Goal: Information Seeking & Learning: Compare options

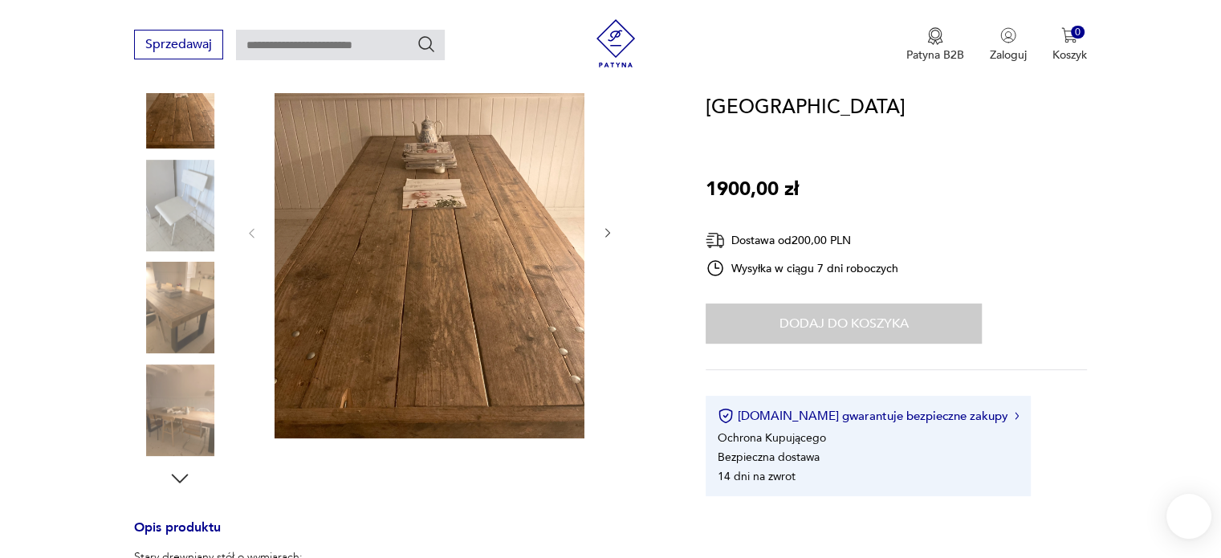
click at [161, 314] on img at bounding box center [180, 308] width 92 height 92
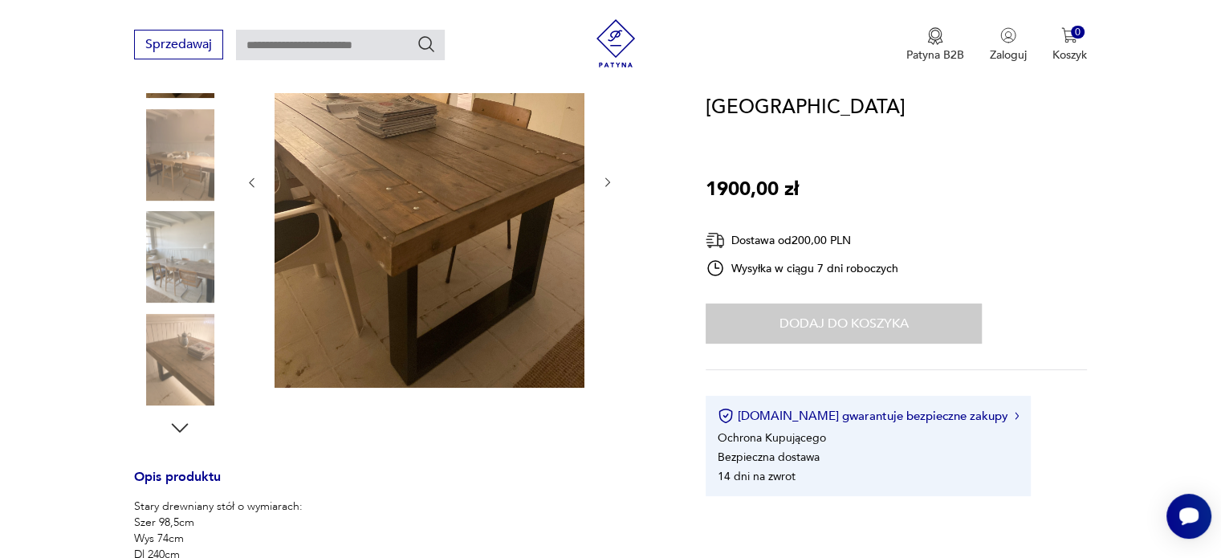
scroll to position [183, 0]
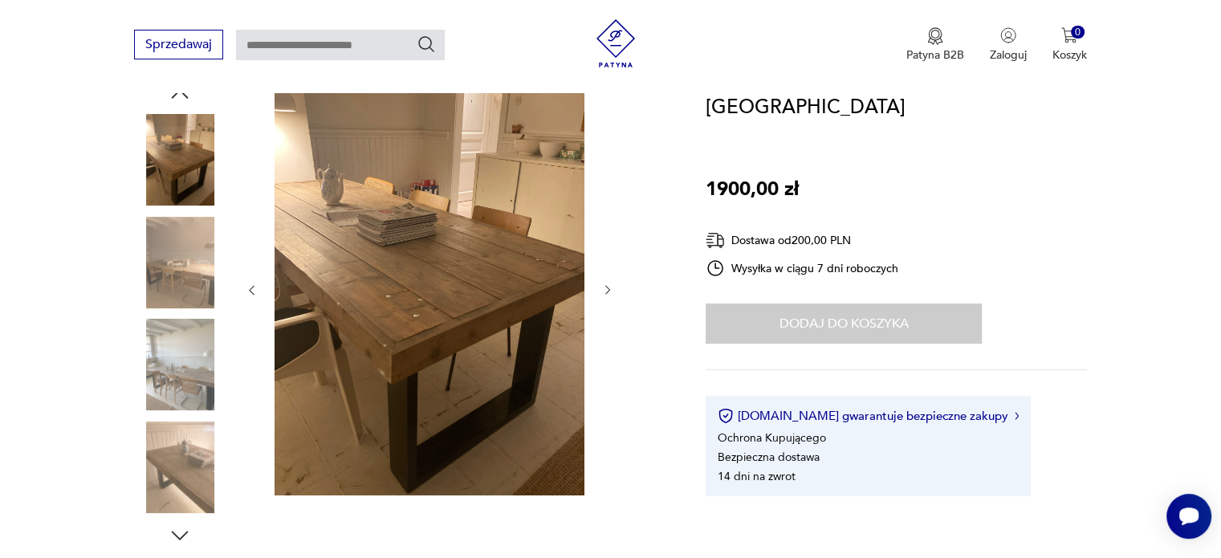
click at [177, 252] on img at bounding box center [180, 263] width 92 height 92
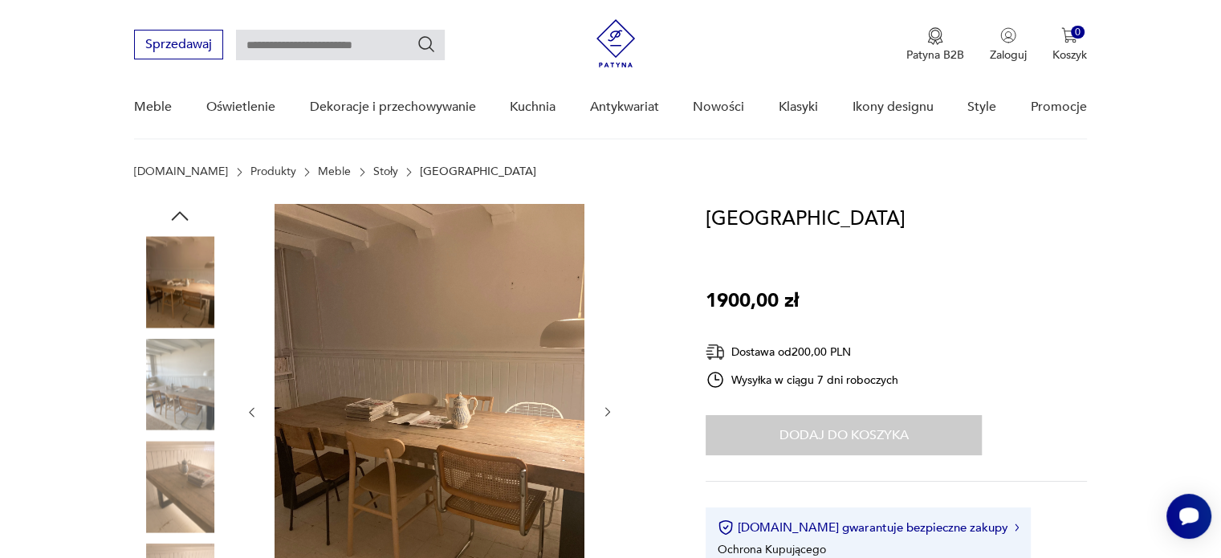
scroll to position [0, 0]
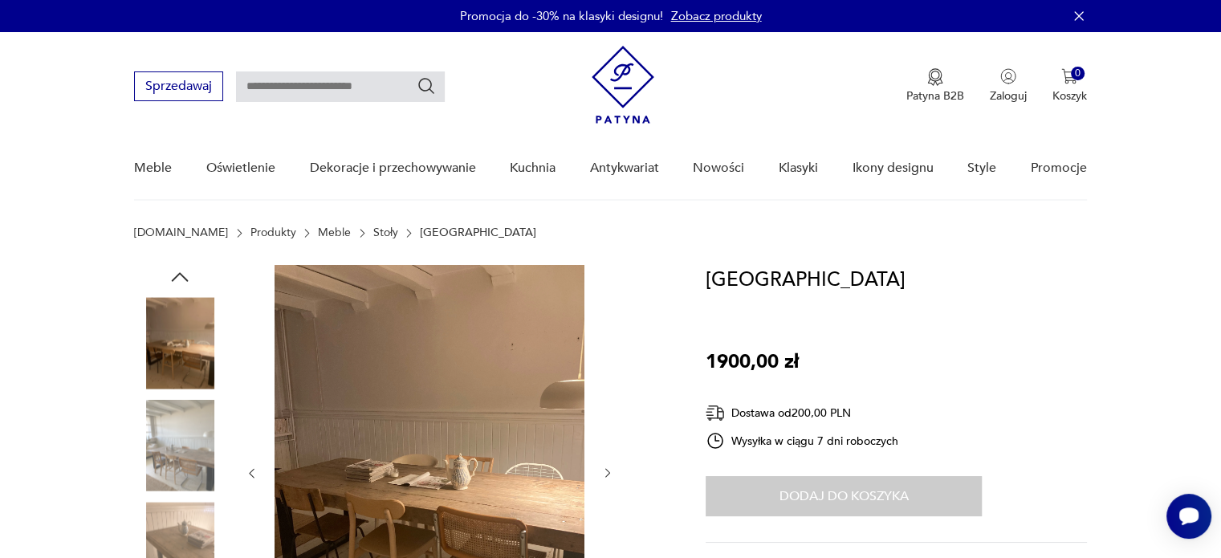
click at [184, 352] on img at bounding box center [180, 343] width 92 height 92
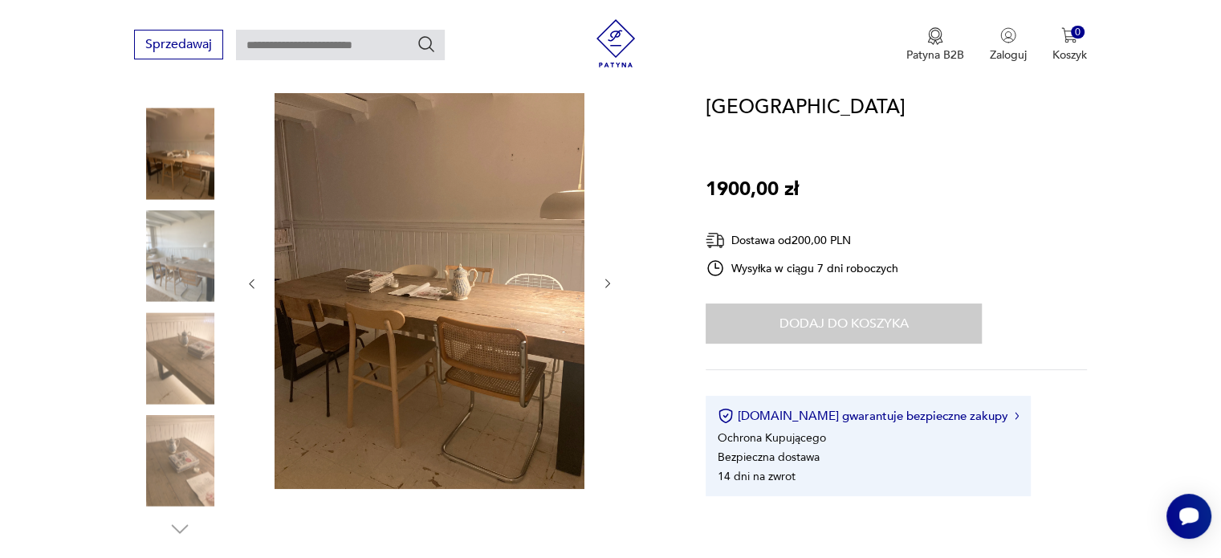
scroll to position [192, 0]
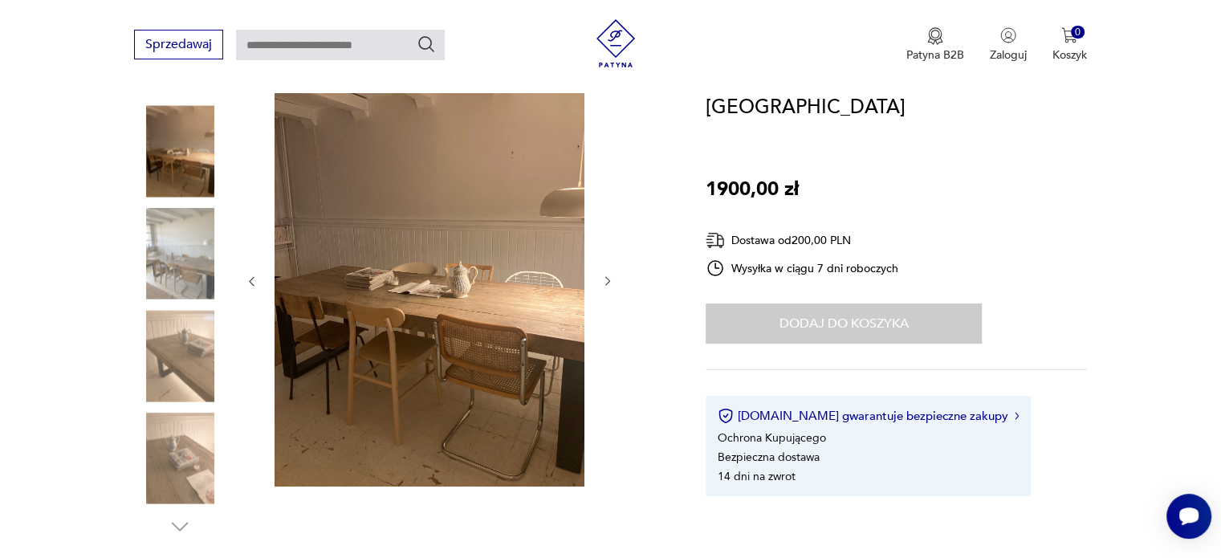
click at [198, 275] on img at bounding box center [180, 254] width 92 height 92
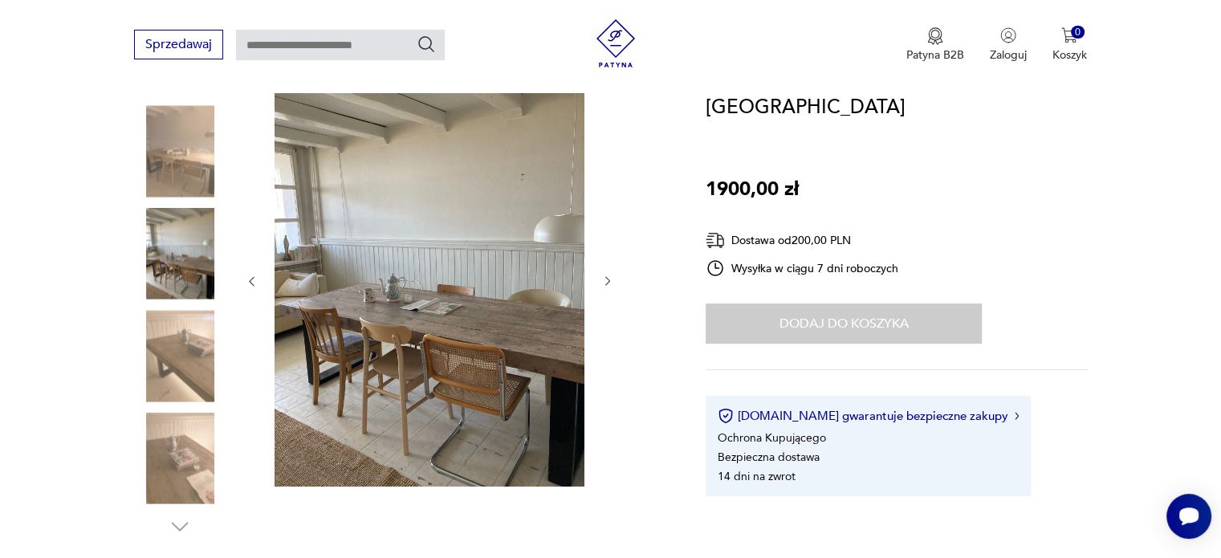
click at [186, 377] on img at bounding box center [180, 356] width 92 height 92
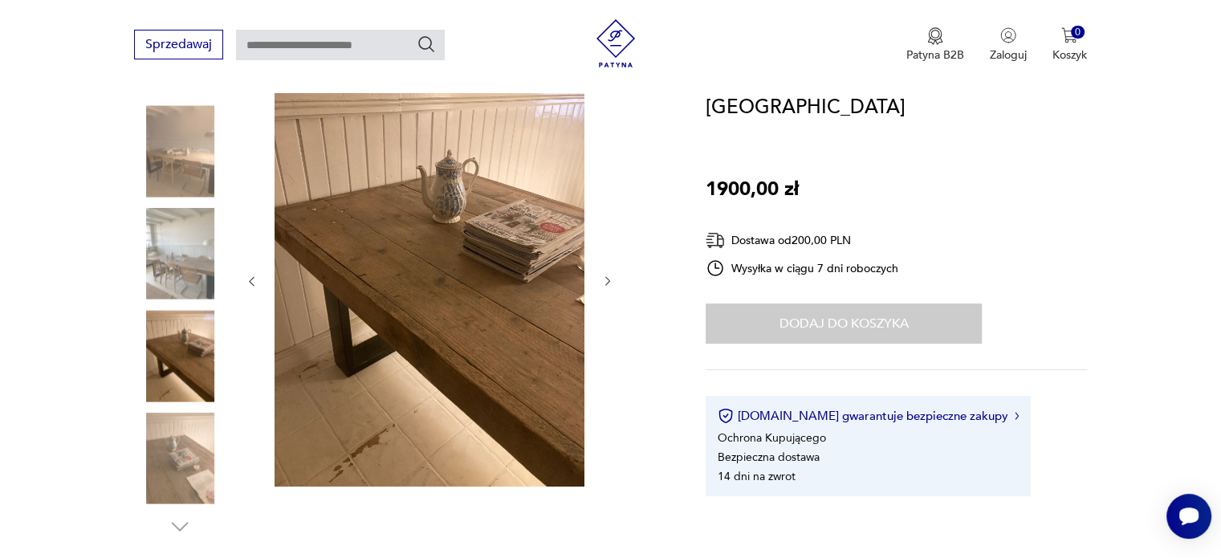
click at [542, 287] on img at bounding box center [430, 279] width 310 height 413
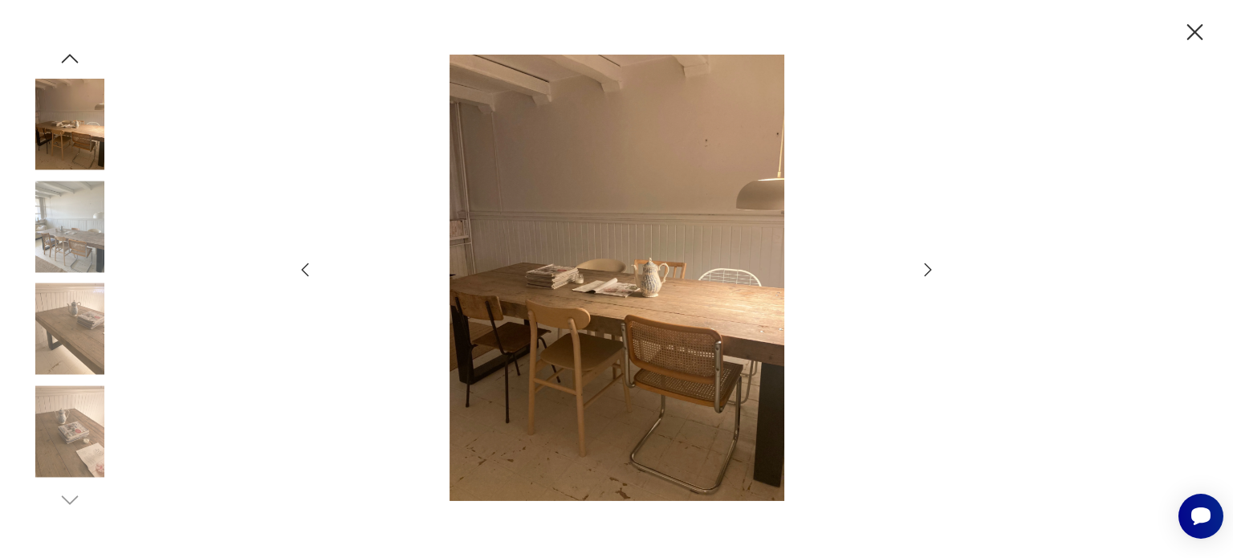
click at [915, 268] on div at bounding box center [616, 280] width 642 height 450
click at [925, 267] on icon "button" at bounding box center [927, 269] width 19 height 19
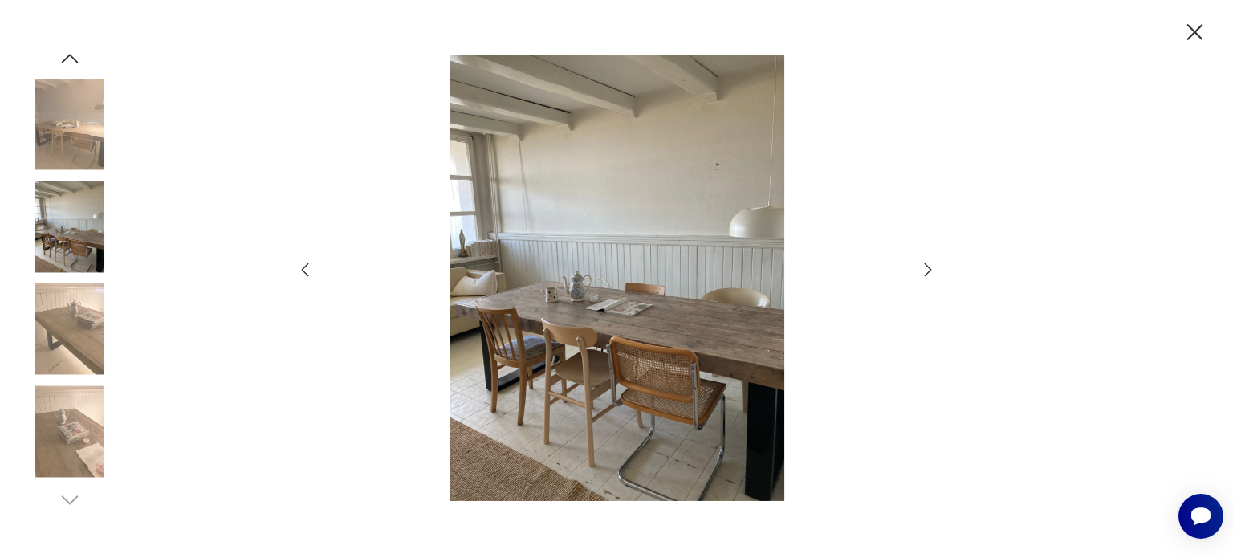
click at [925, 267] on icon "button" at bounding box center [927, 269] width 19 height 19
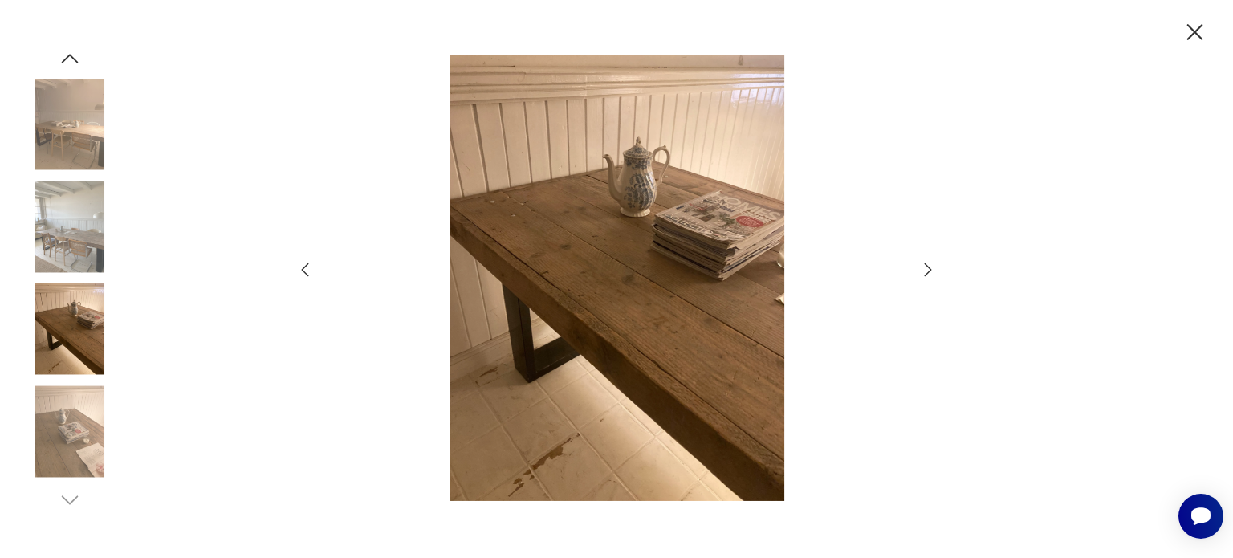
click at [1197, 31] on icon "button" at bounding box center [1195, 32] width 28 height 28
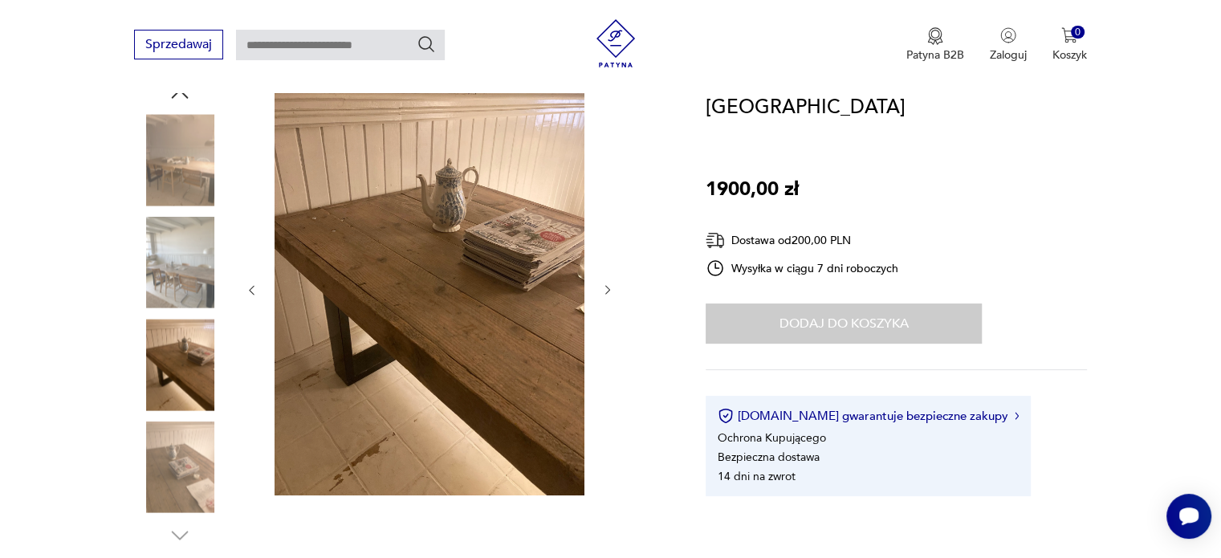
scroll to position [0, 0]
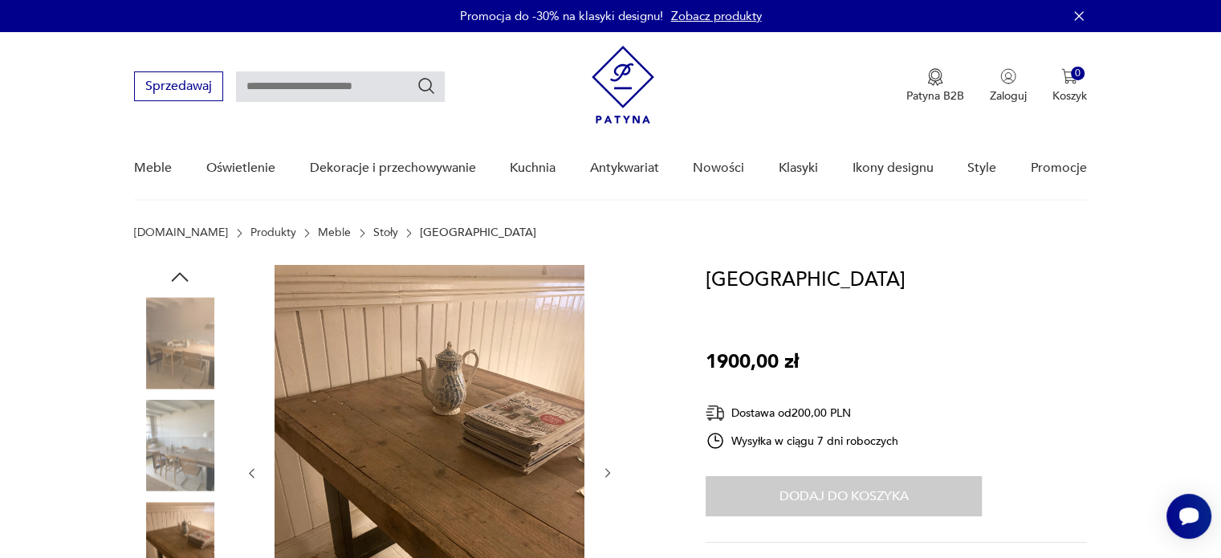
click at [373, 232] on link "Stoły" at bounding box center [385, 232] width 25 height 13
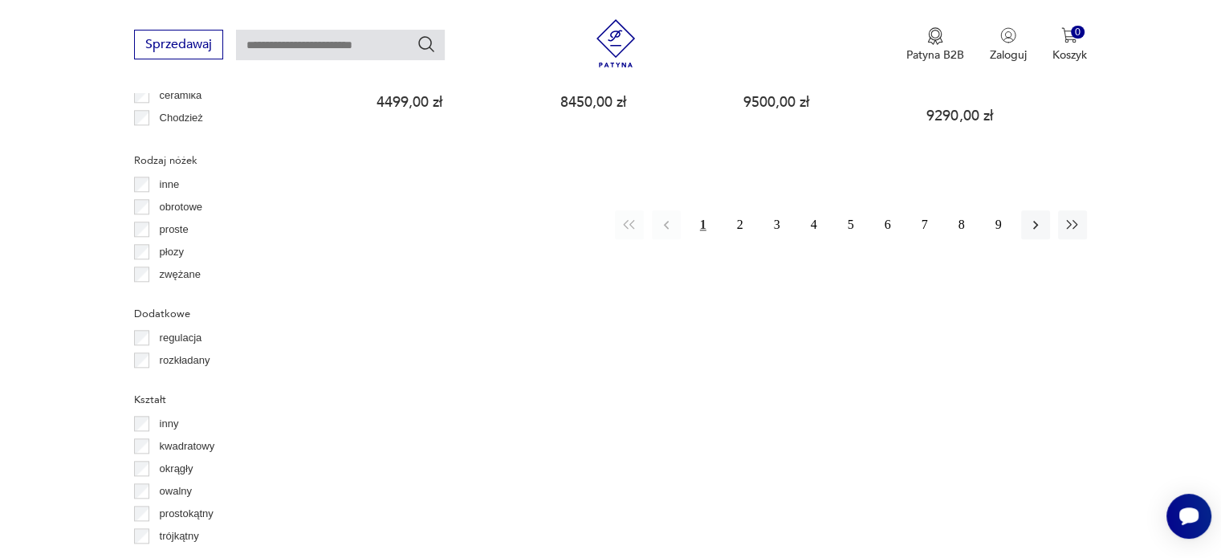
scroll to position [1808, 0]
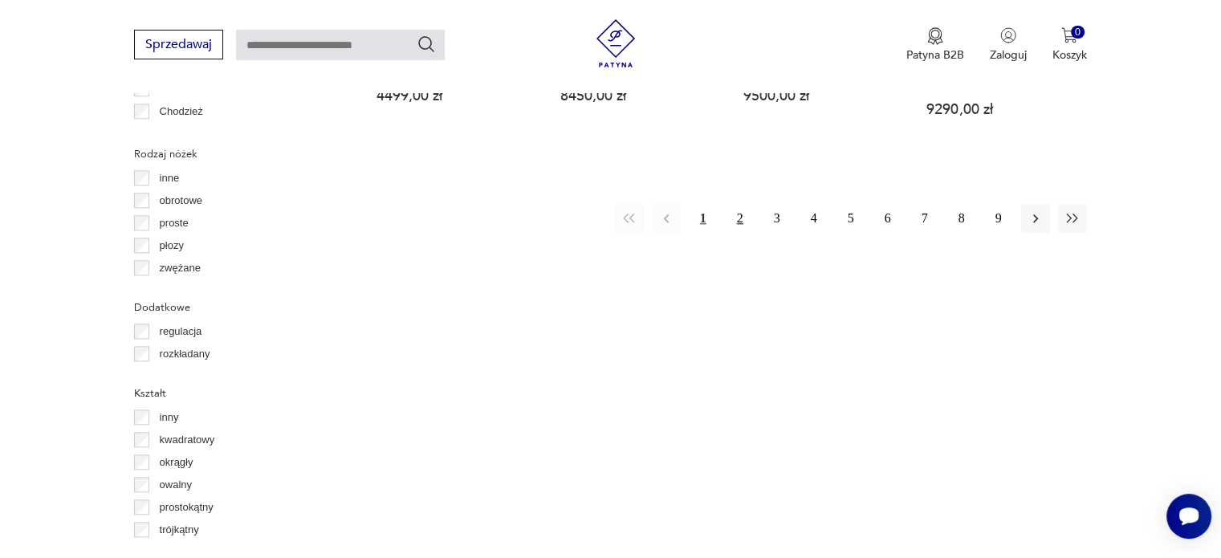
click at [747, 204] on button "2" at bounding box center [740, 218] width 29 height 29
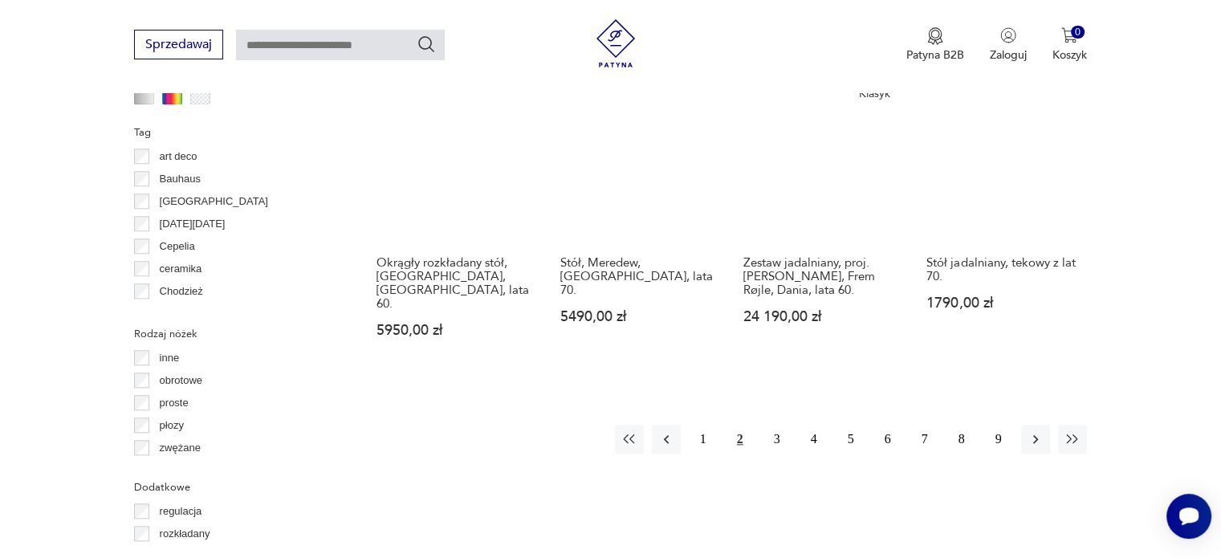
scroll to position [1632, 0]
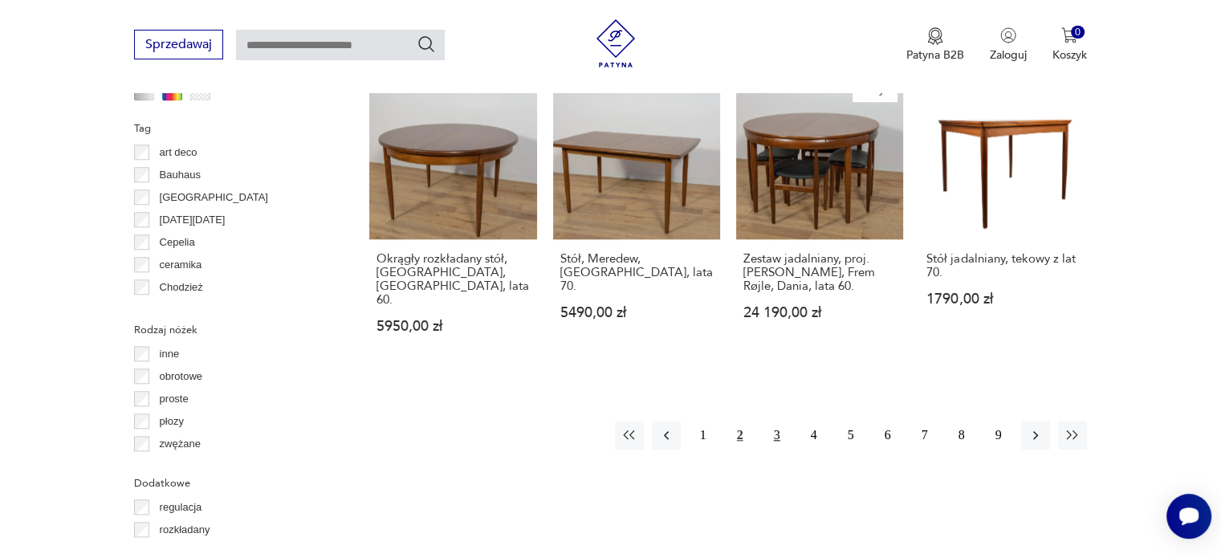
click at [778, 421] on button "3" at bounding box center [777, 435] width 29 height 29
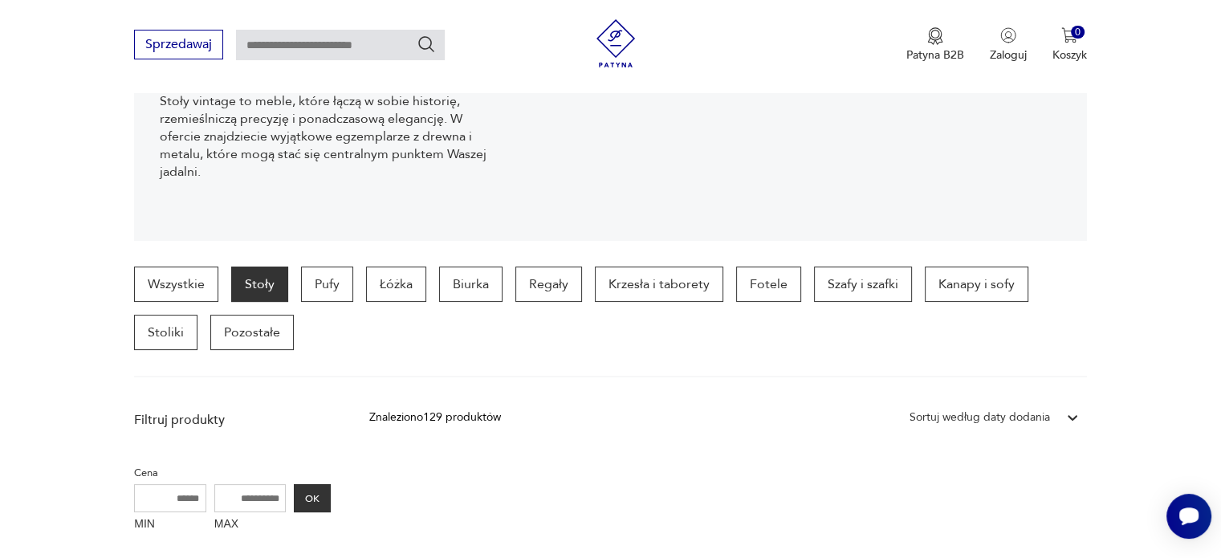
scroll to position [303, 0]
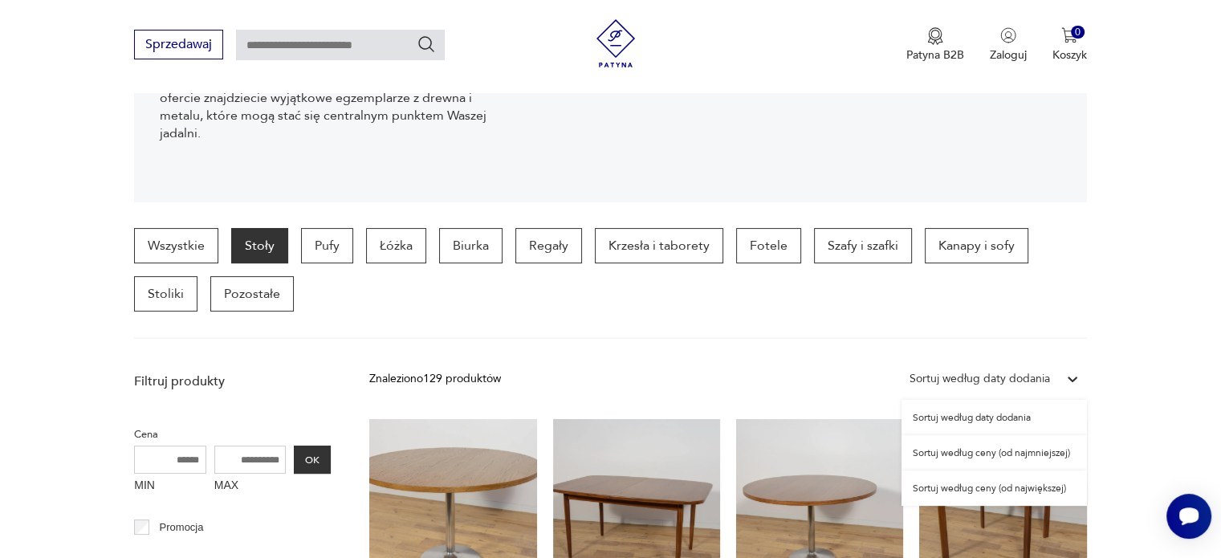
drag, startPoint x: 934, startPoint y: 385, endPoint x: 929, endPoint y: 447, distance: 62.9
click at [929, 393] on div "option Sortuj według ceny (od najmniejszej) focused, 2 of 3. 3 results availabl…" at bounding box center [994, 378] width 185 height 29
click at [929, 447] on div "Sortuj według ceny (od najmniejszej)" at bounding box center [994, 452] width 185 height 35
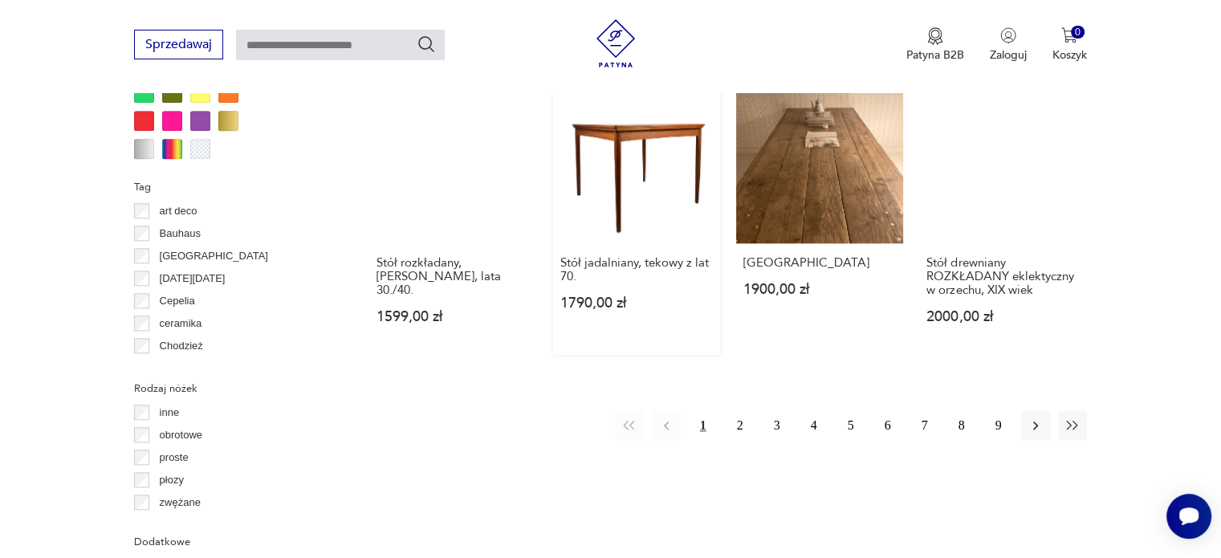
scroll to position [1576, 0]
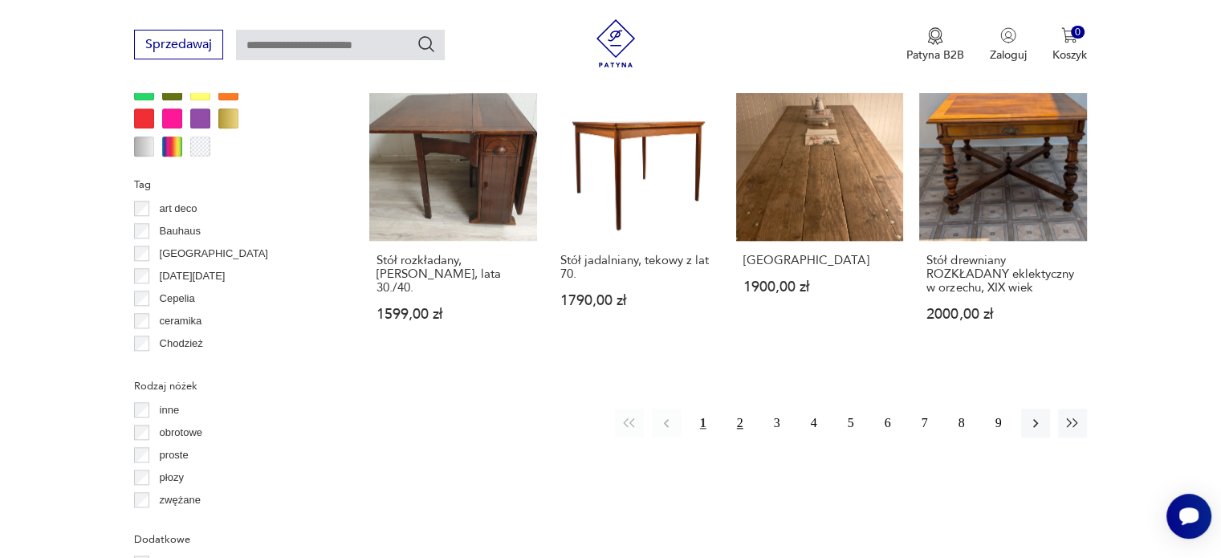
click at [739, 409] on button "2" at bounding box center [740, 423] width 29 height 29
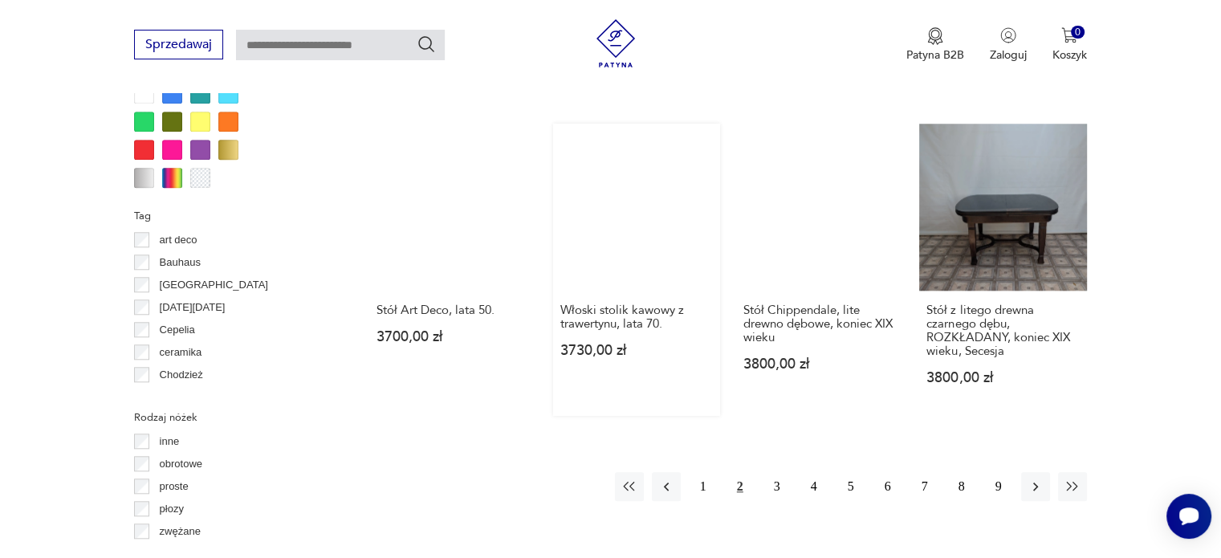
scroll to position [1553, 0]
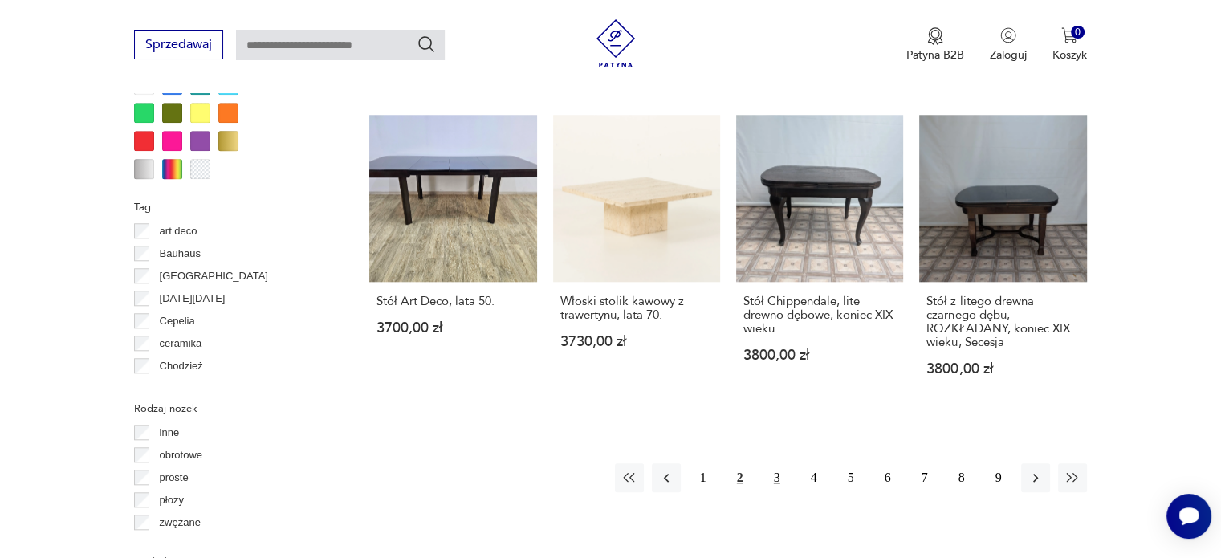
click at [777, 463] on button "3" at bounding box center [777, 477] width 29 height 29
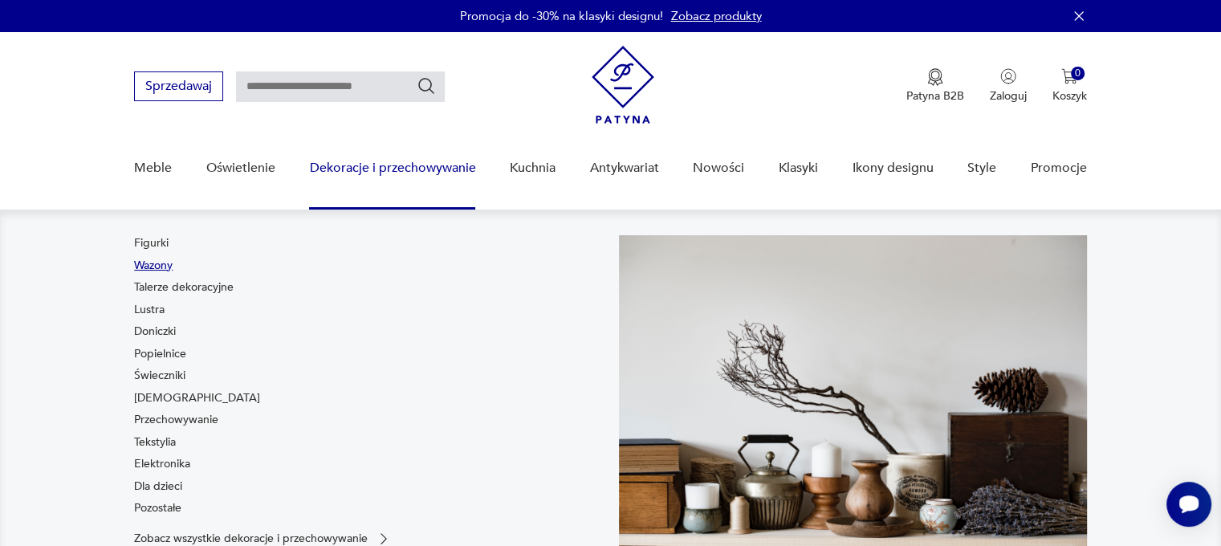
click at [164, 262] on link "Wazony" at bounding box center [153, 266] width 39 height 16
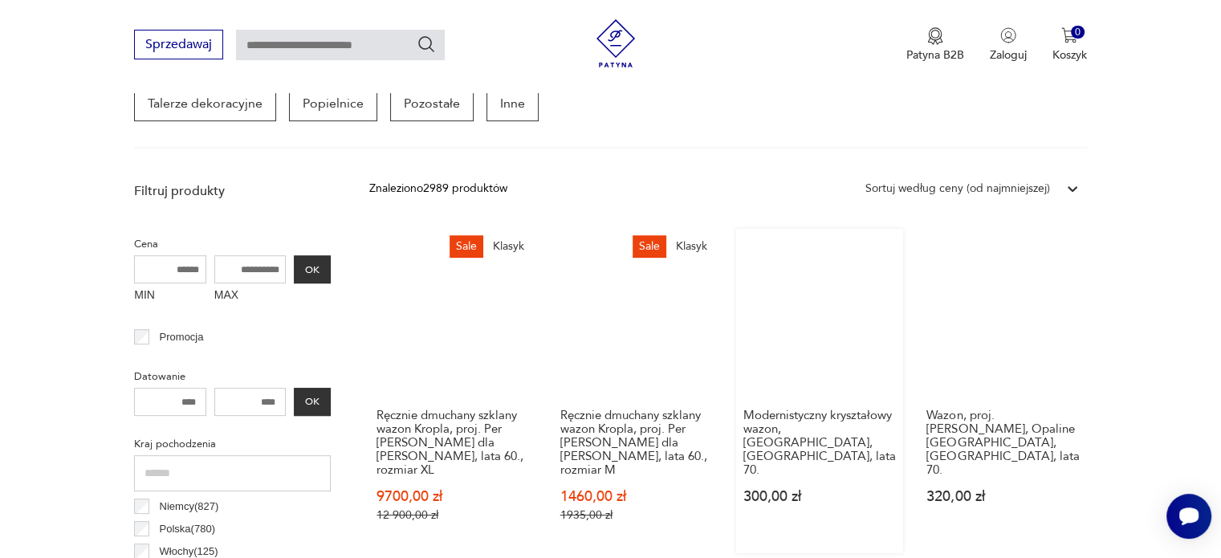
scroll to position [495, 0]
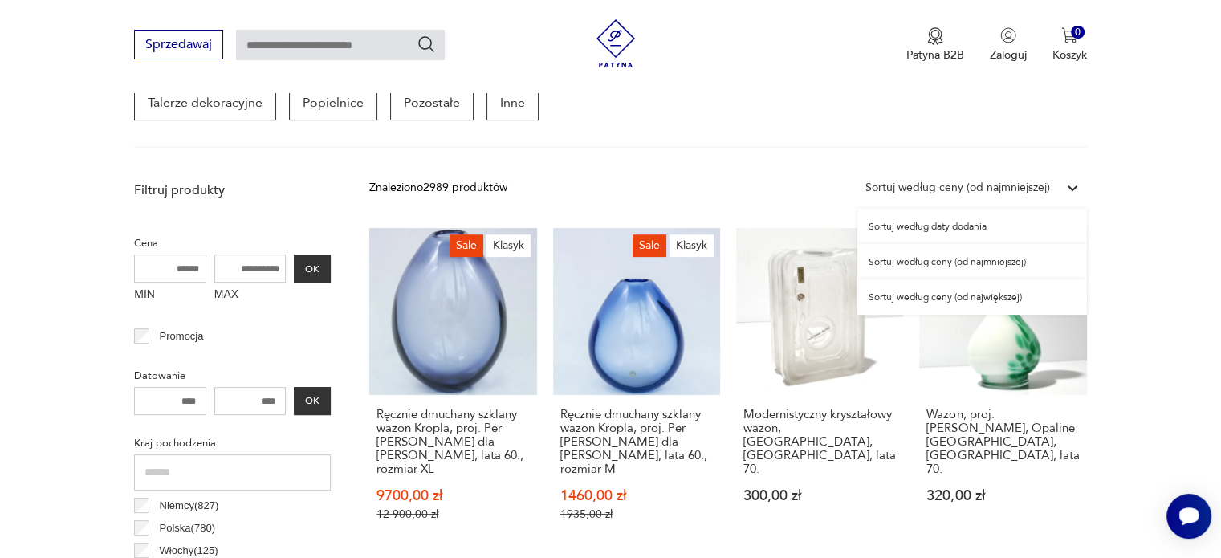
click at [1074, 185] on icon at bounding box center [1073, 188] width 10 height 6
click at [1013, 262] on div "Sortuj według ceny (od najmniejszej)" at bounding box center [972, 261] width 230 height 35
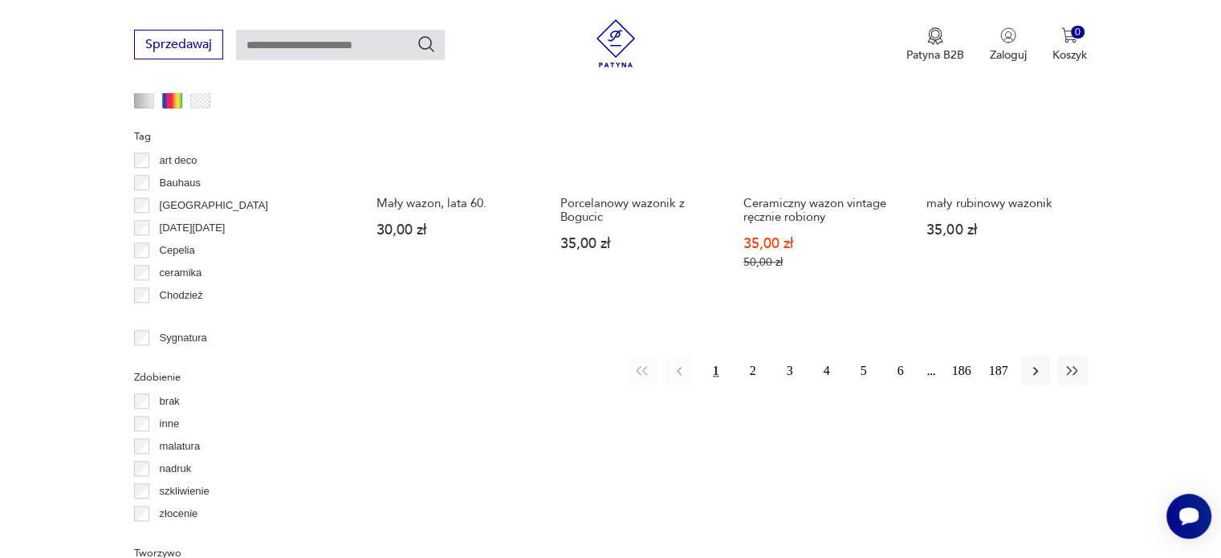
scroll to position [1626, 0]
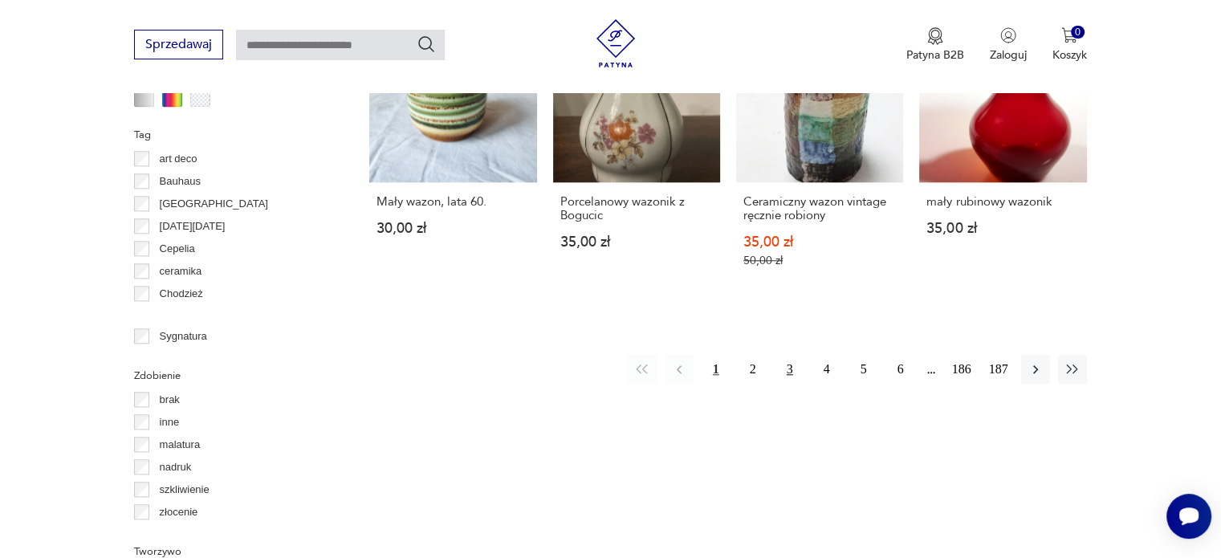
click at [797, 357] on button "3" at bounding box center [790, 369] width 29 height 29
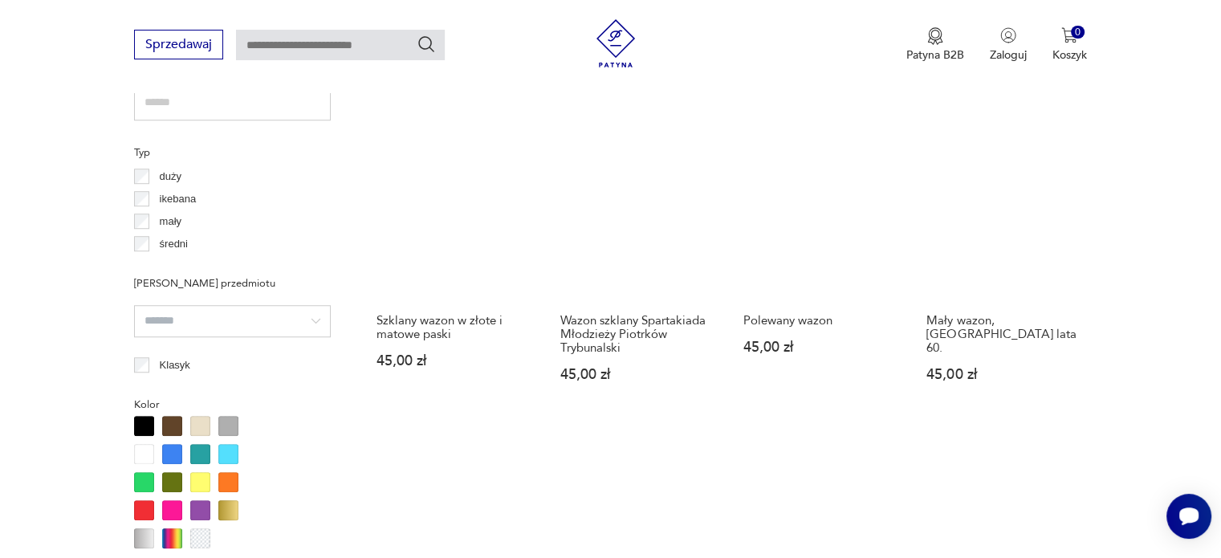
scroll to position [1185, 0]
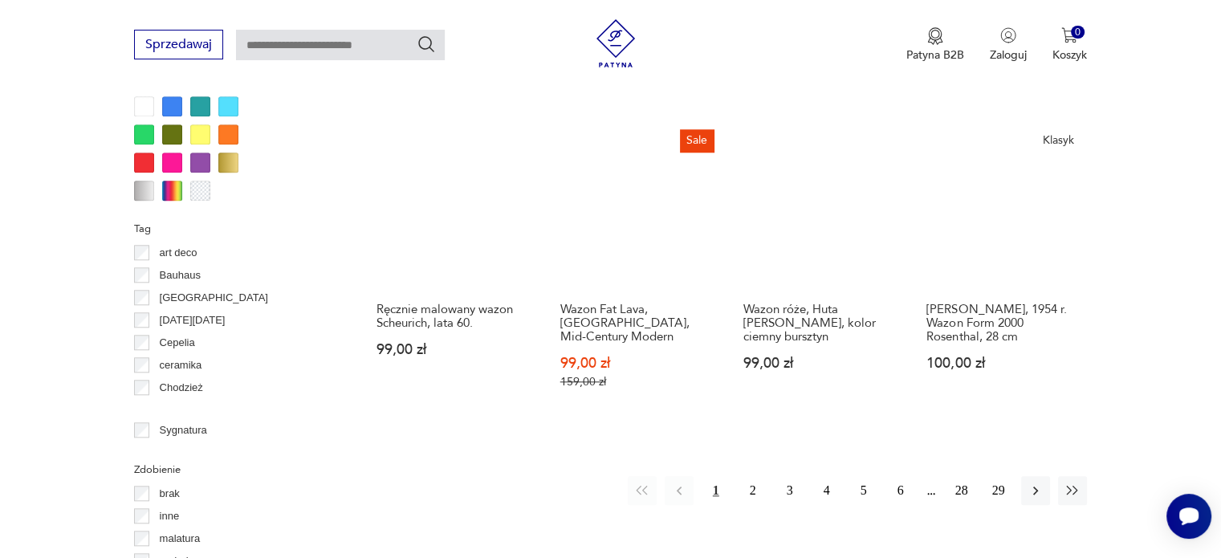
scroll to position [1539, 0]
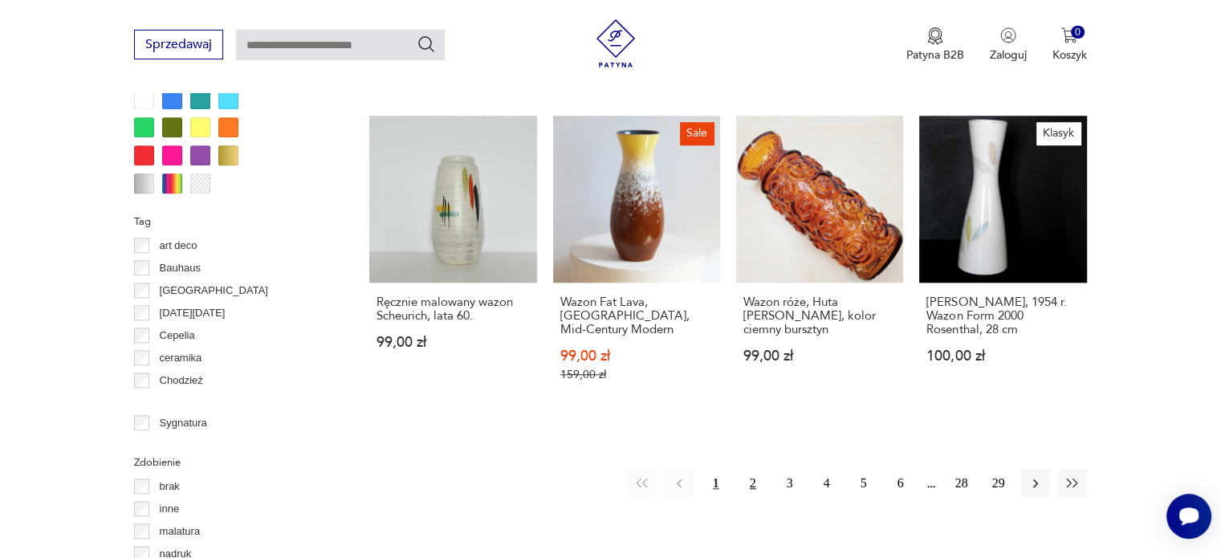
click at [754, 469] on button "2" at bounding box center [753, 483] width 29 height 29
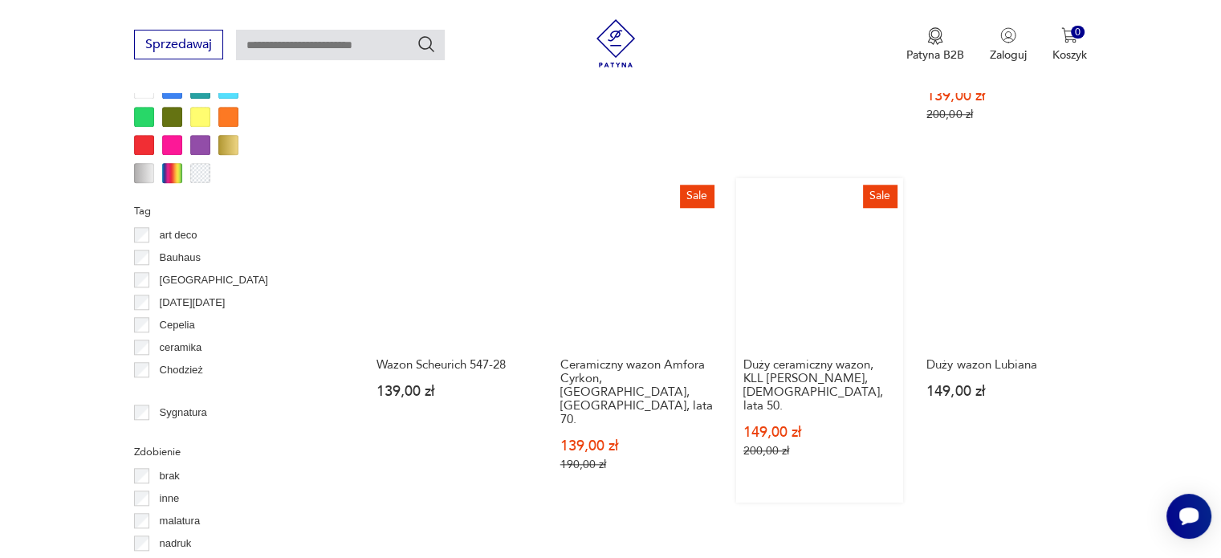
scroll to position [1555, 0]
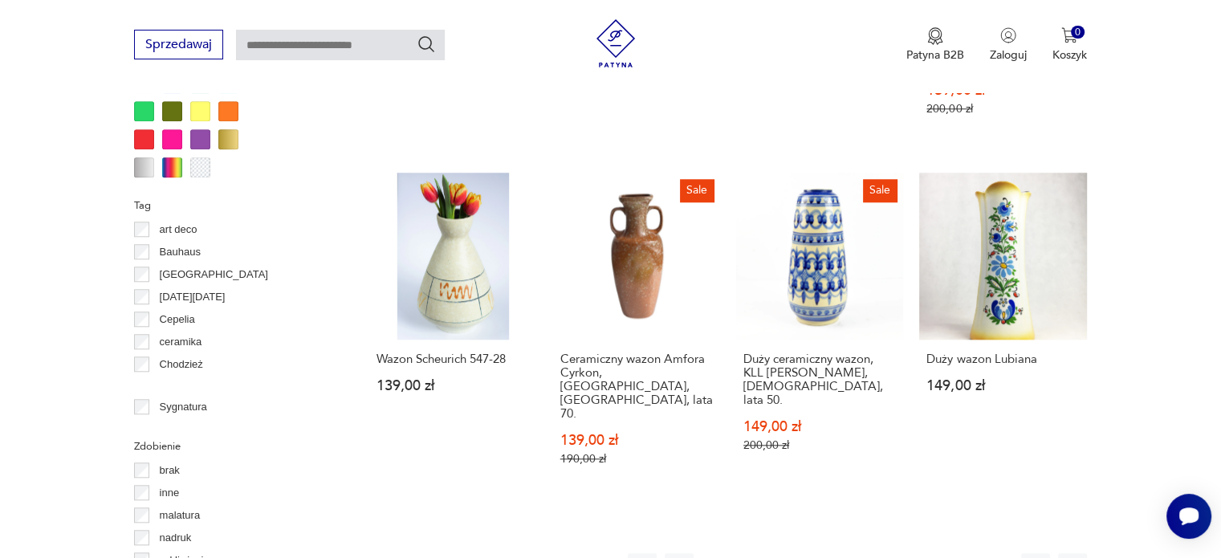
click at [789, 553] on button "3" at bounding box center [790, 567] width 29 height 29
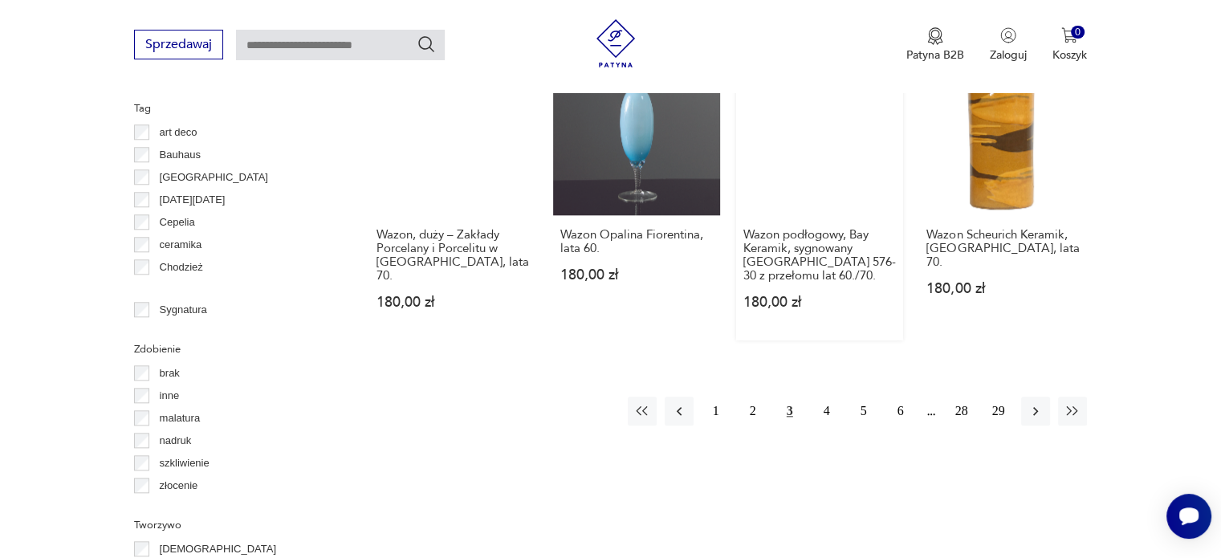
scroll to position [1655, 0]
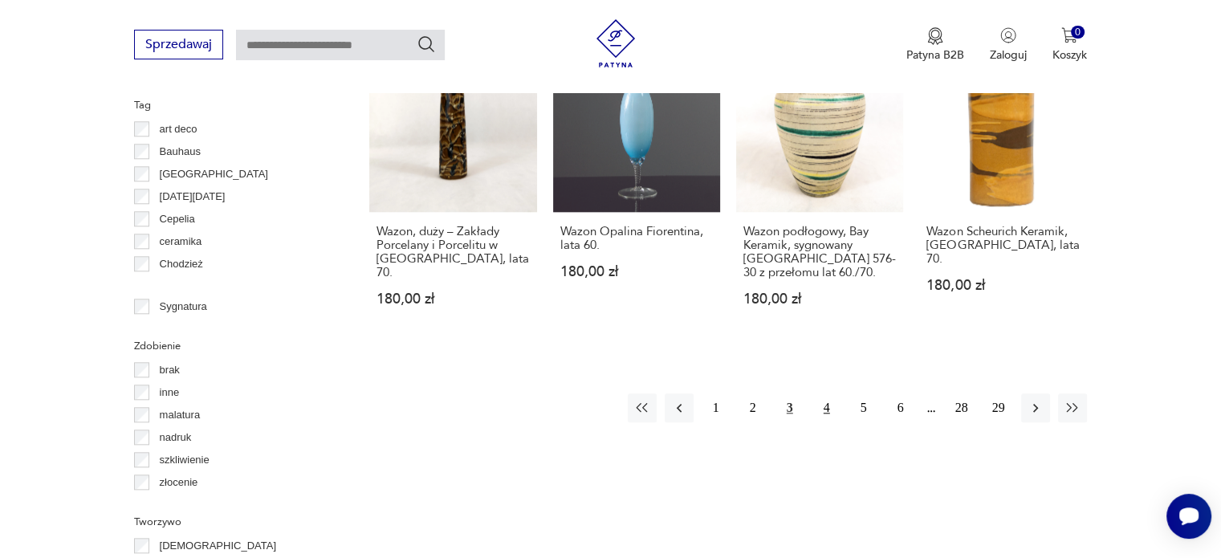
click at [832, 393] on button "4" at bounding box center [826, 407] width 29 height 29
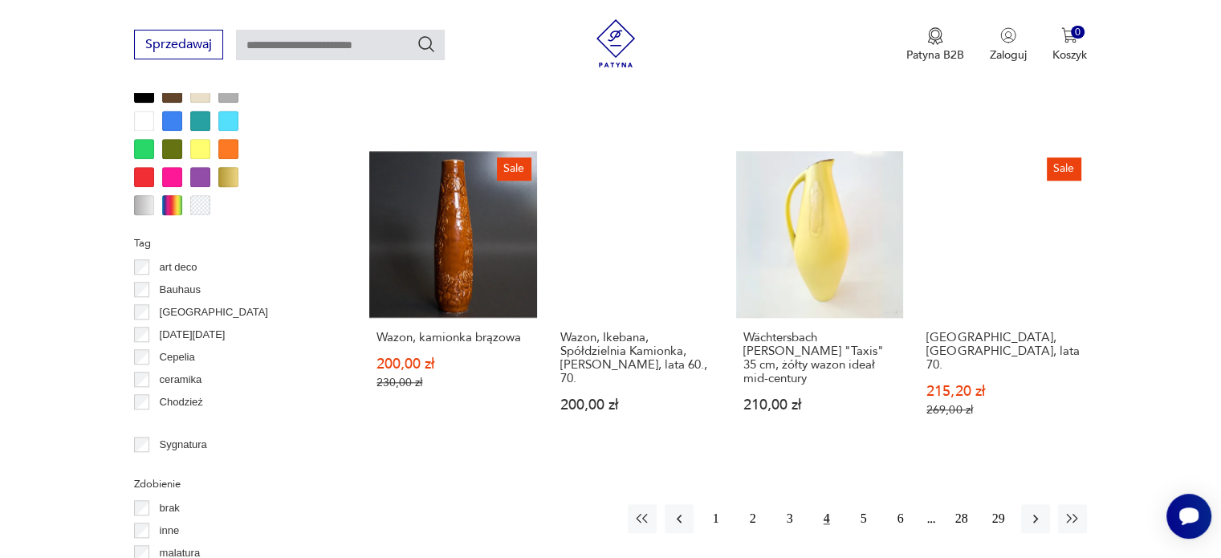
scroll to position [1536, 0]
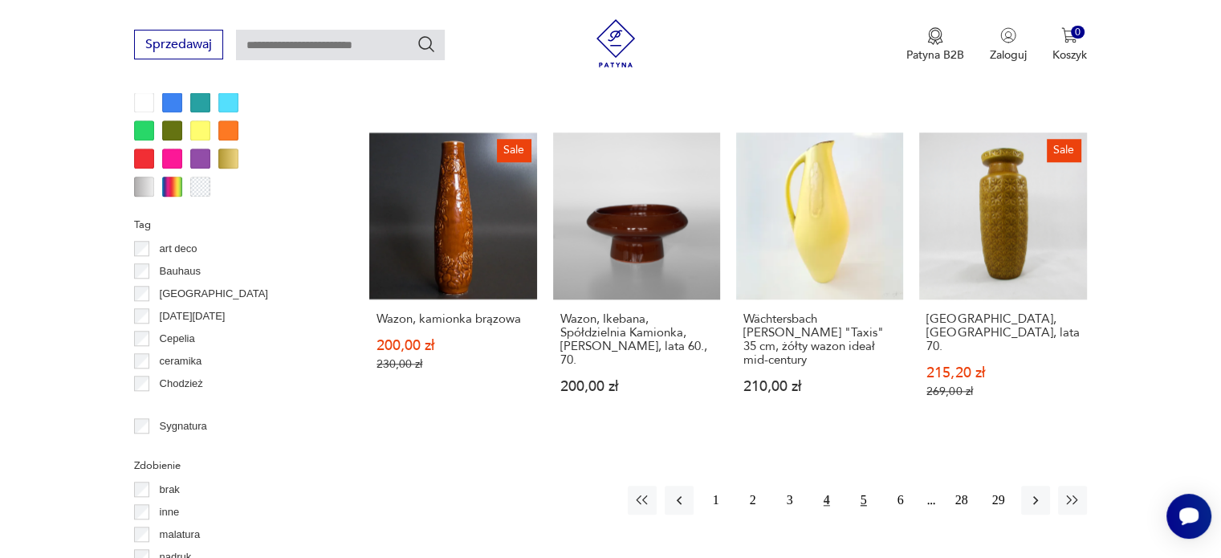
click at [860, 486] on button "5" at bounding box center [863, 500] width 29 height 29
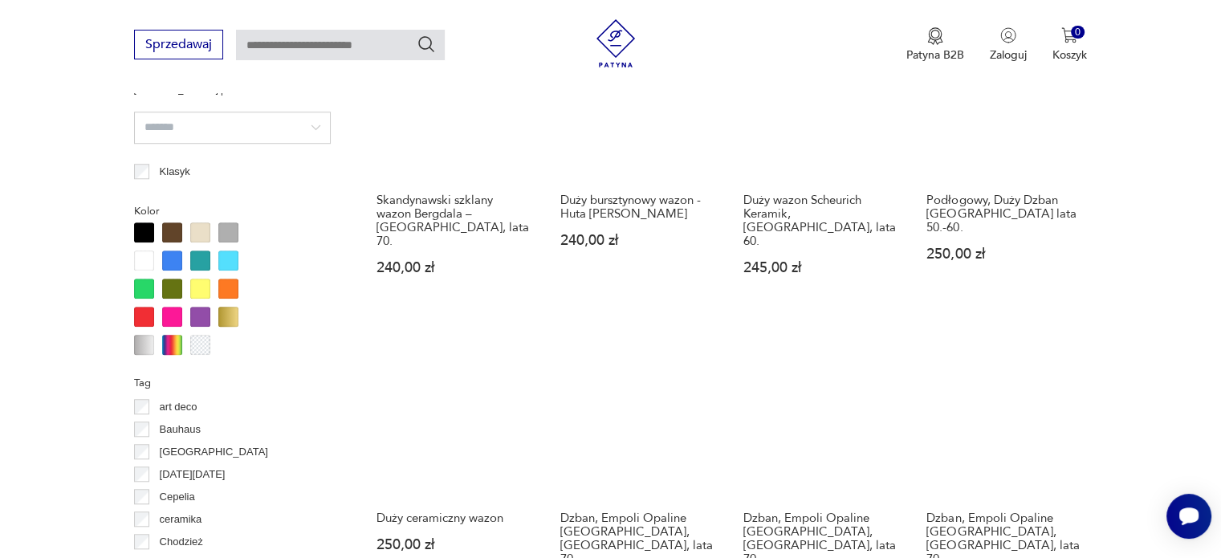
scroll to position [1379, 0]
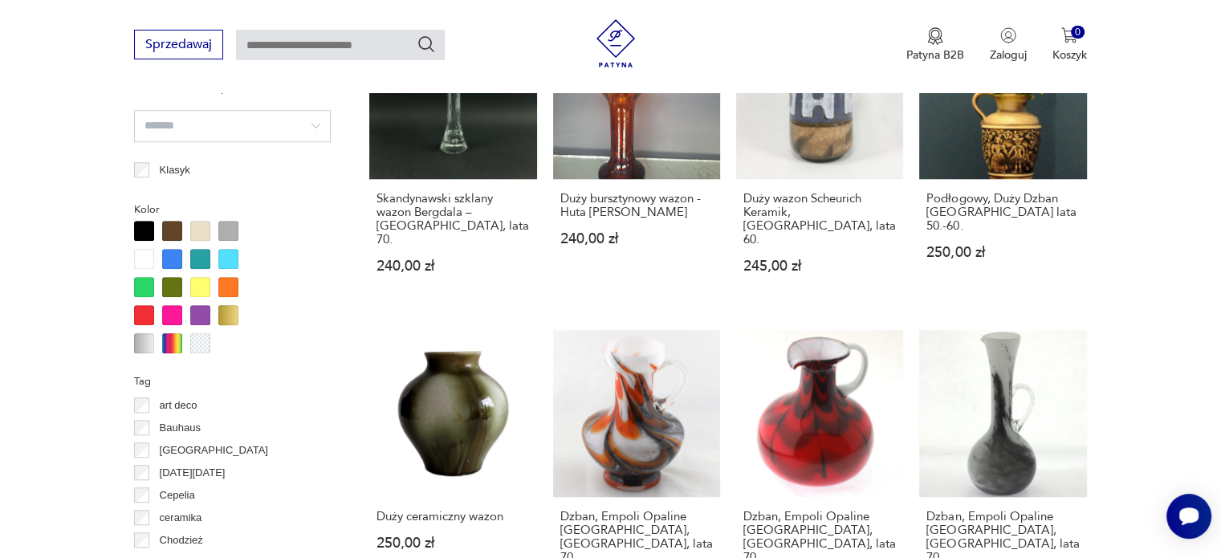
click at [203, 344] on div at bounding box center [200, 343] width 20 height 20
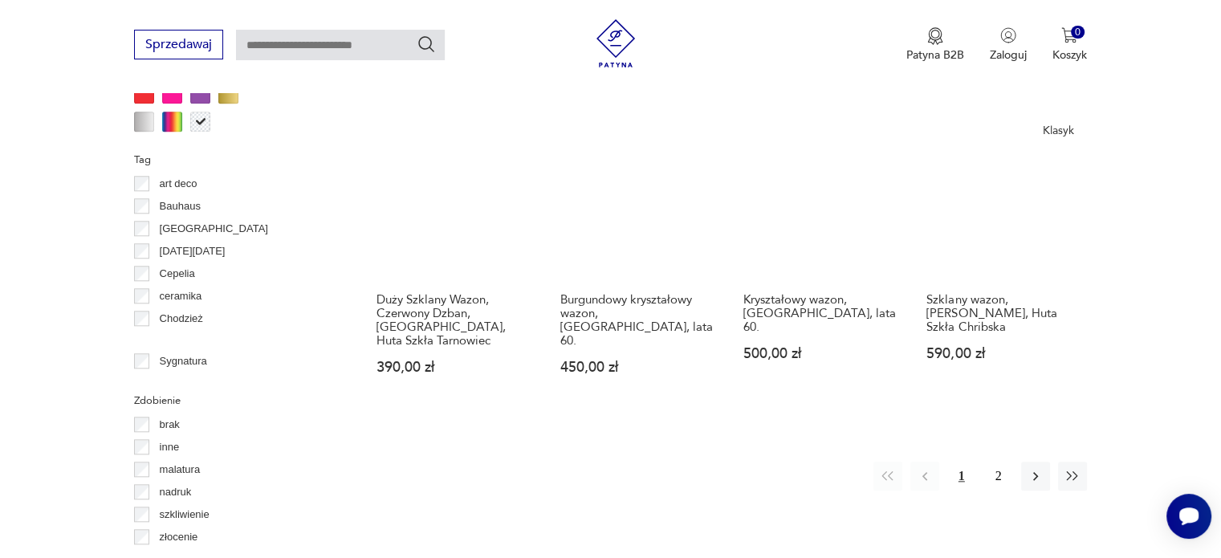
scroll to position [1602, 0]
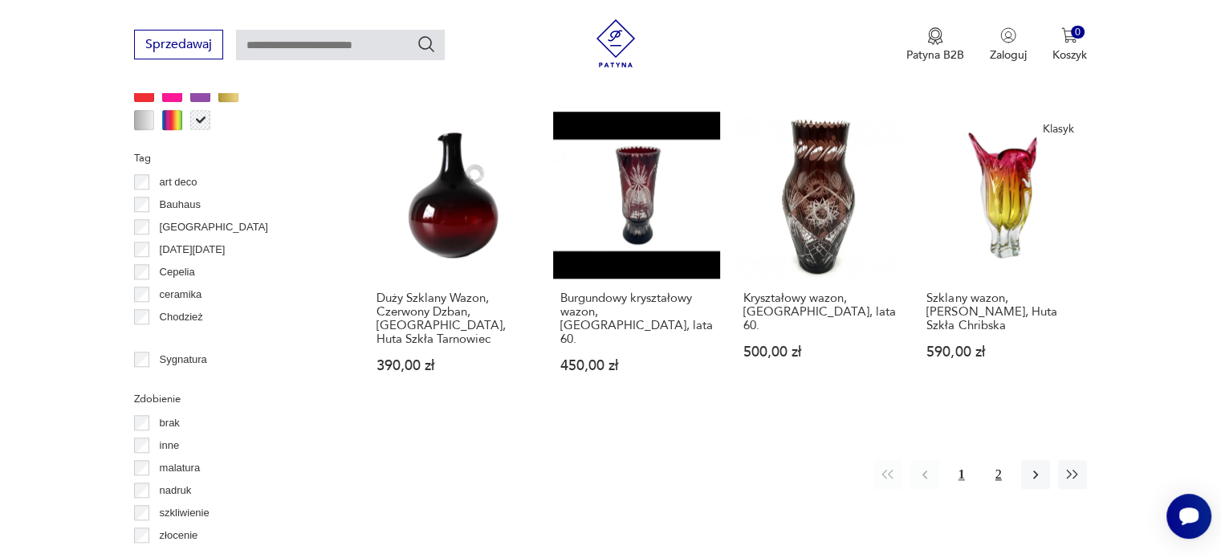
click at [992, 460] on button "2" at bounding box center [998, 474] width 29 height 29
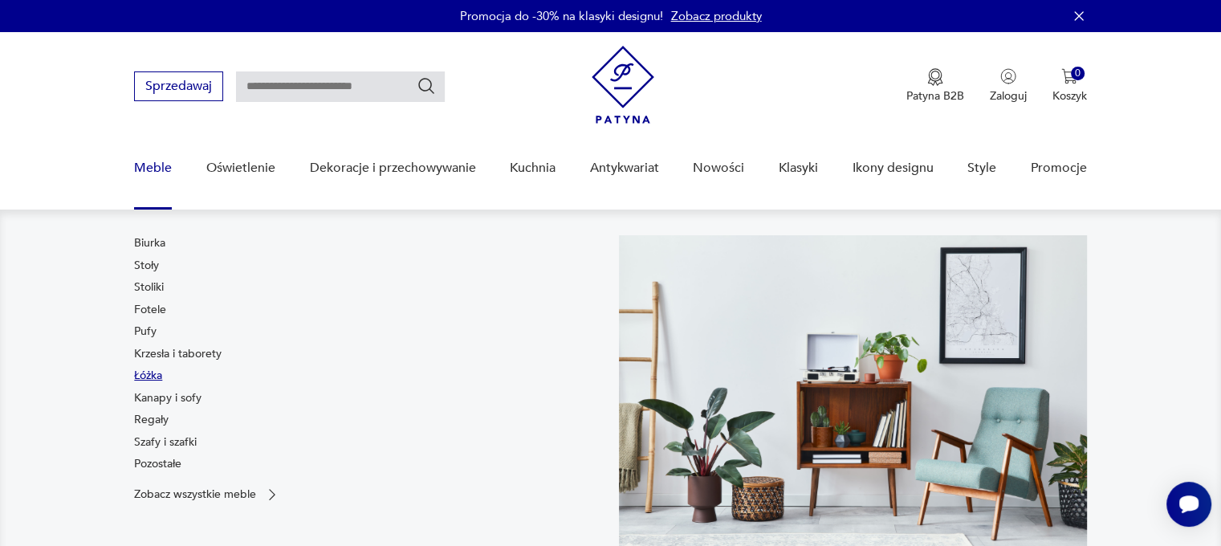
click at [152, 379] on link "Łóżka" at bounding box center [148, 376] width 28 height 16
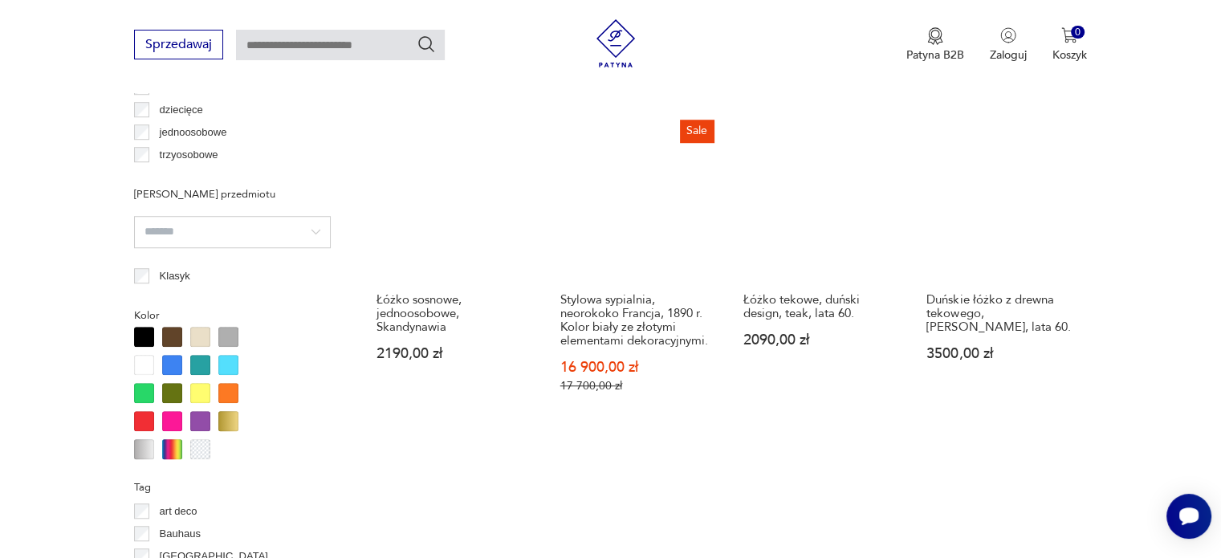
scroll to position [1211, 0]
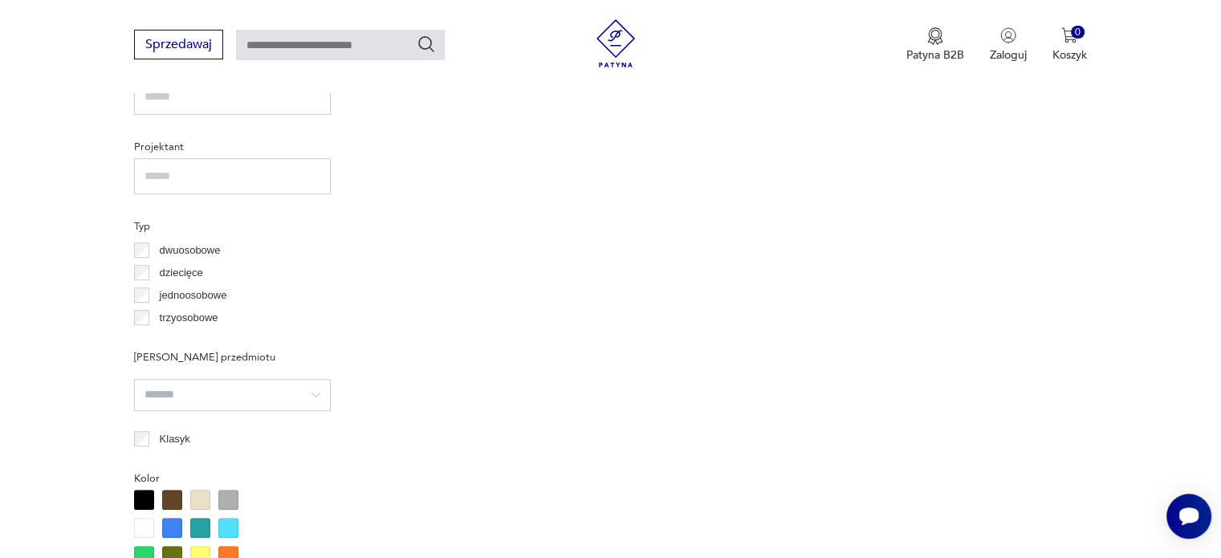
scroll to position [972, 0]
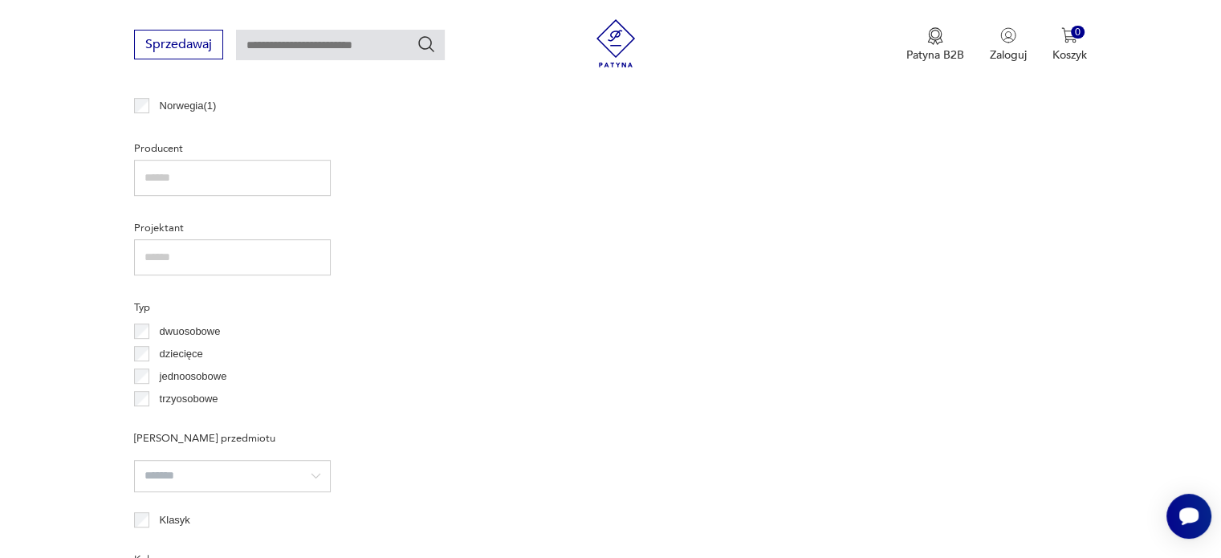
scroll to position [1000, 0]
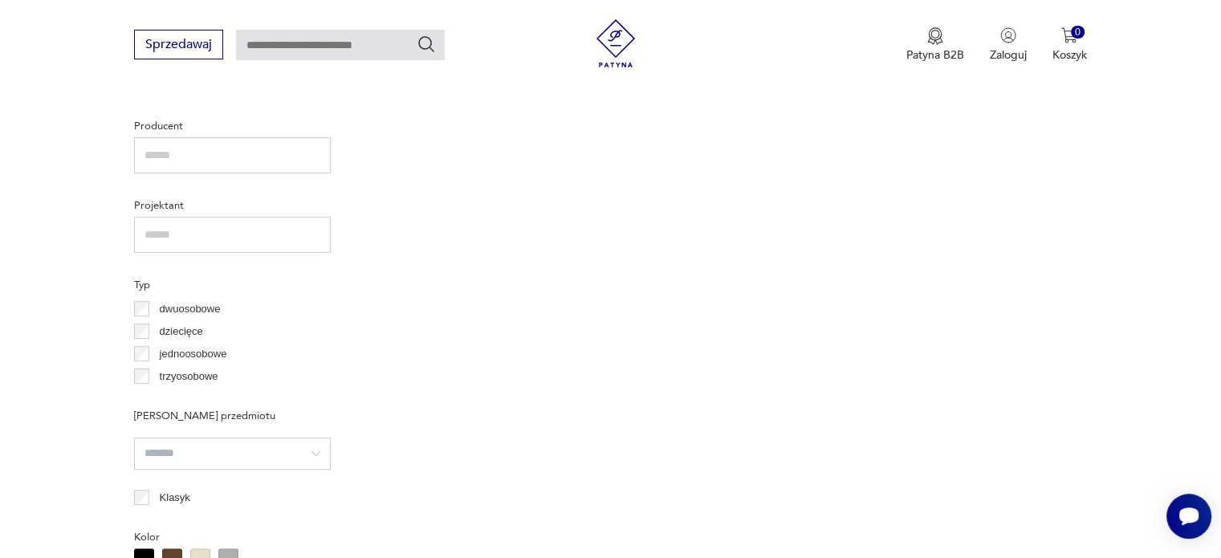
scroll to position [916, 0]
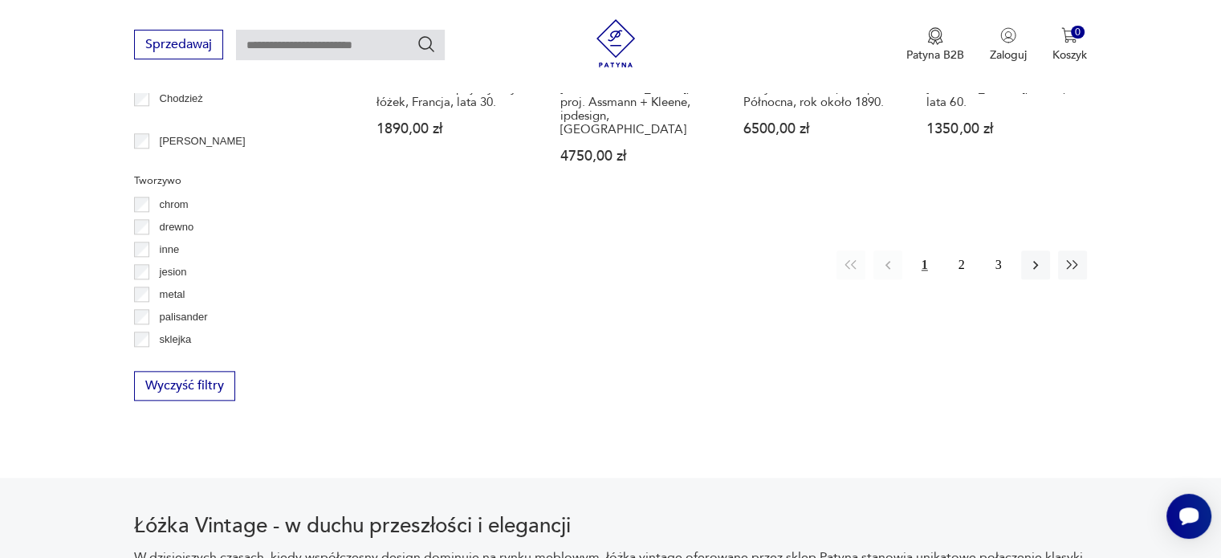
scroll to position [1825, 0]
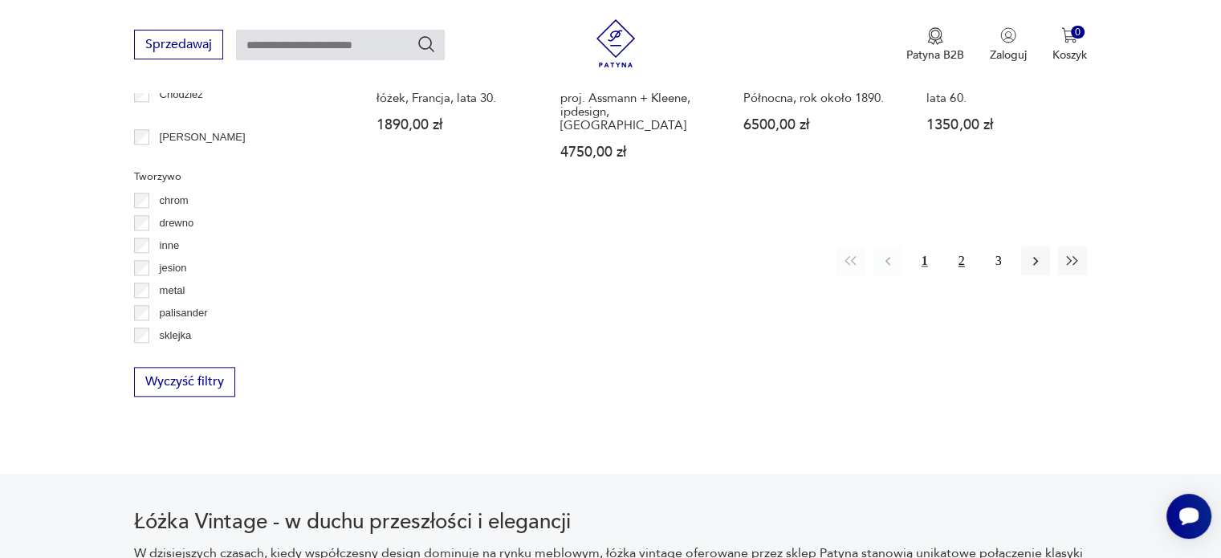
click at [960, 246] on button "2" at bounding box center [961, 260] width 29 height 29
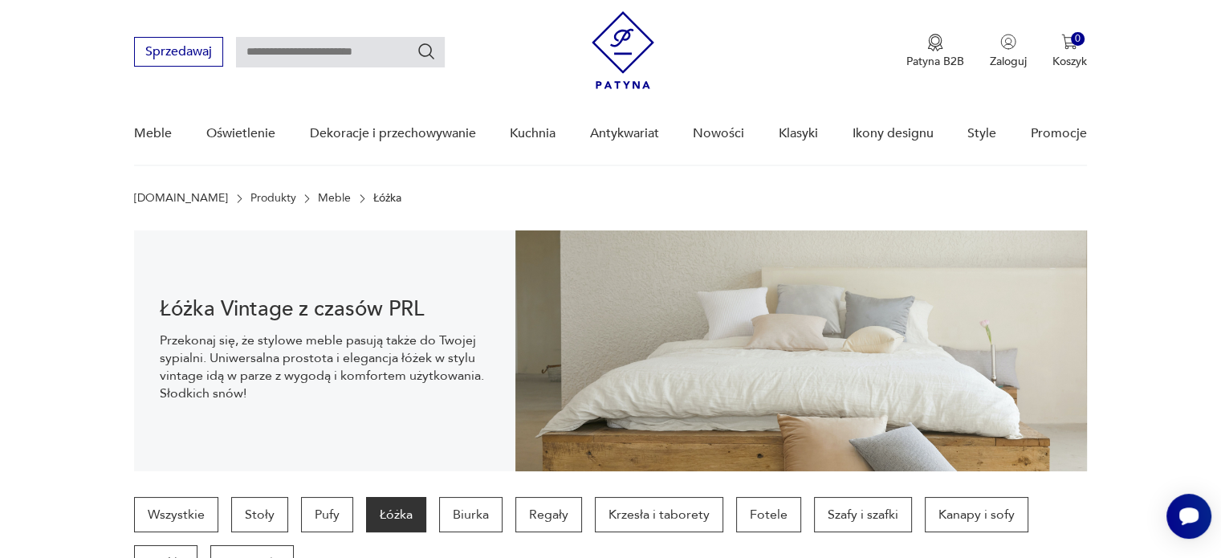
scroll to position [34, 0]
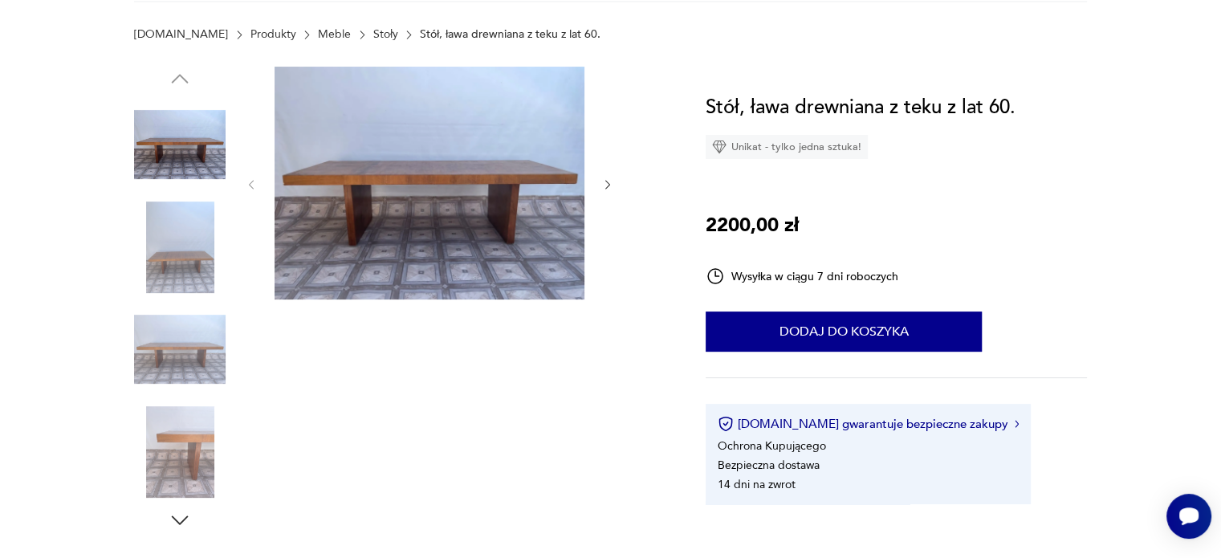
scroll to position [199, 0]
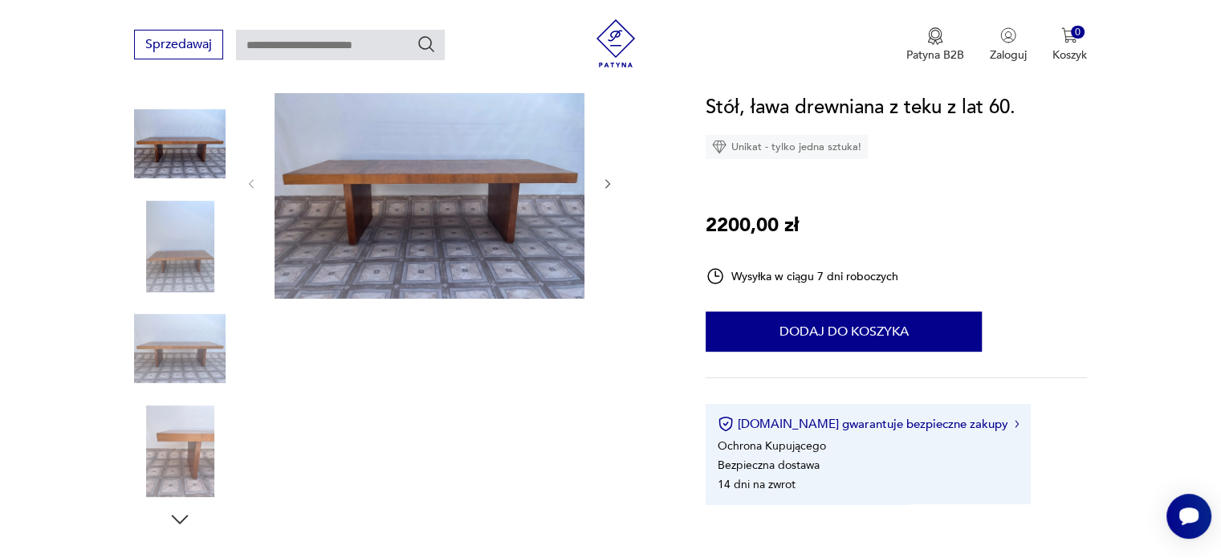
click at [209, 222] on img at bounding box center [180, 247] width 92 height 92
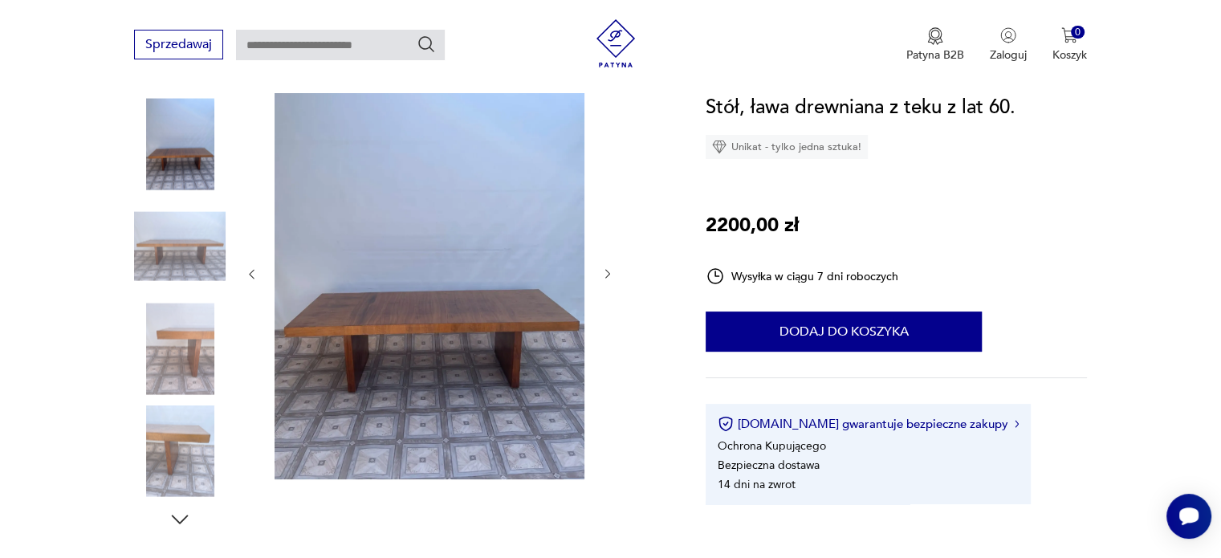
click at [196, 303] on img at bounding box center [180, 349] width 92 height 92
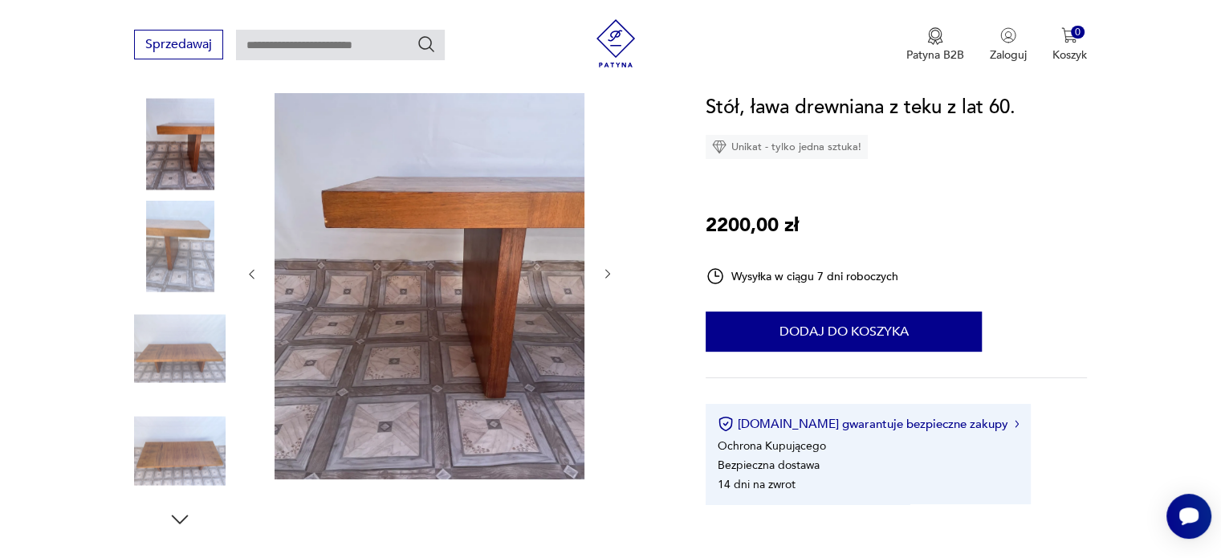
click at [184, 451] on img at bounding box center [180, 451] width 92 height 92
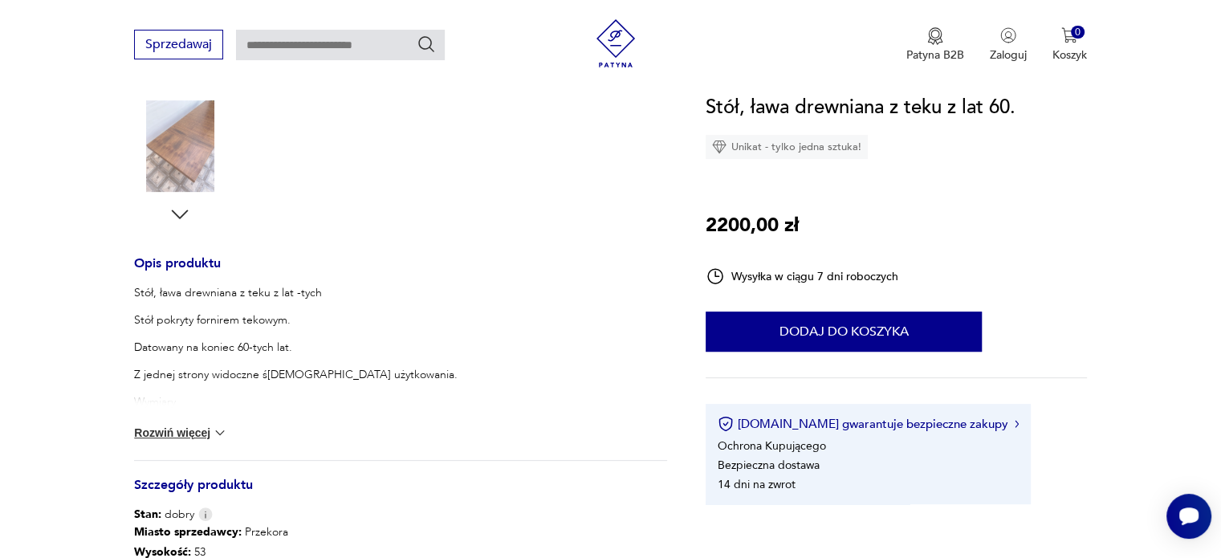
scroll to position [517, 0]
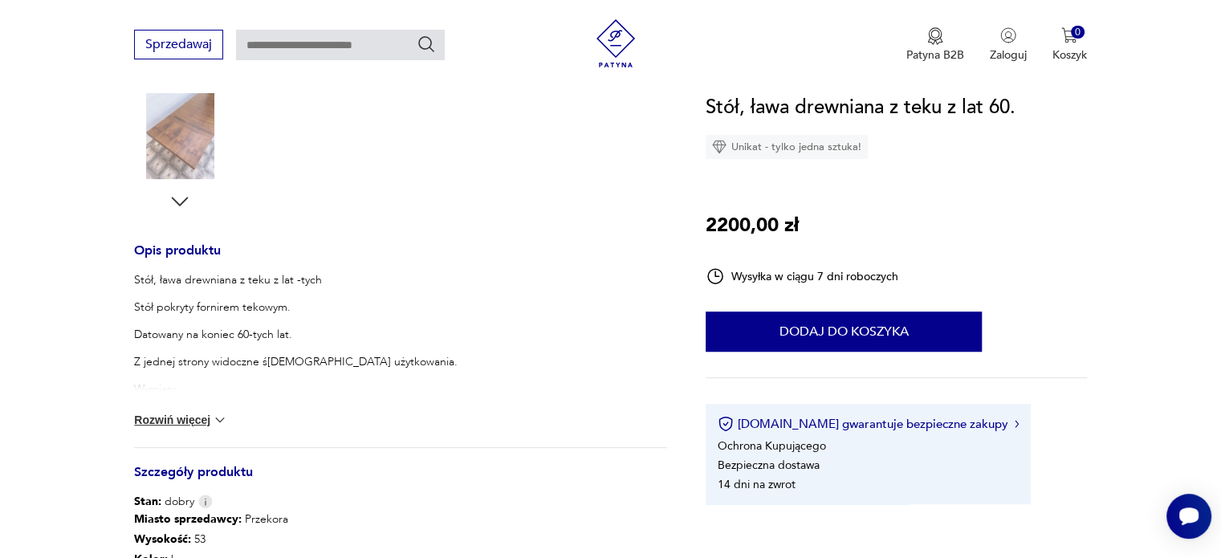
click at [197, 417] on button "Rozwiń więcej" at bounding box center [180, 420] width 93 height 16
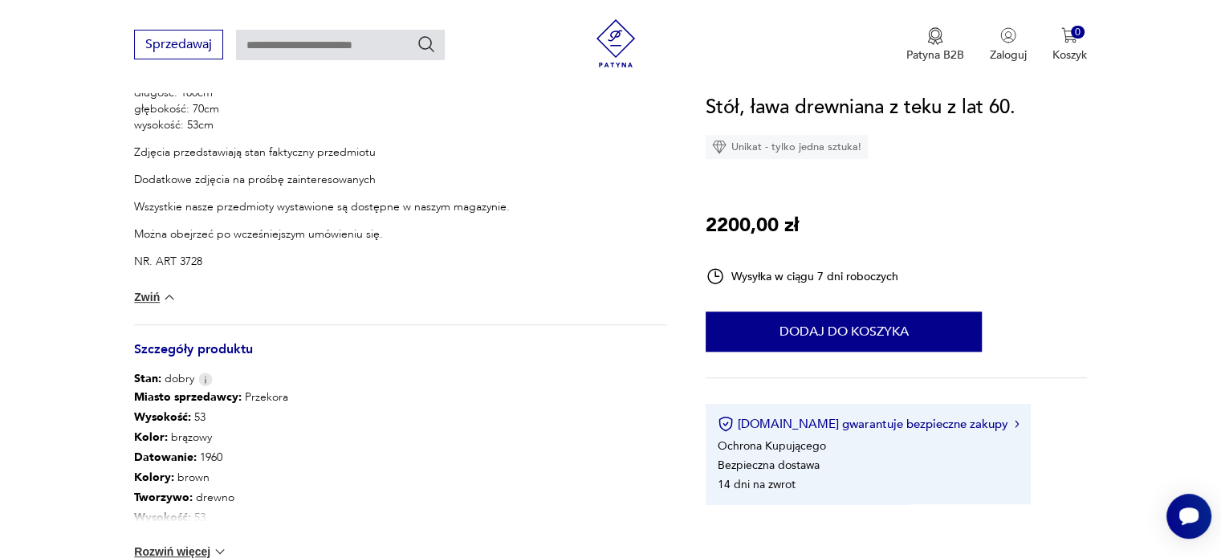
scroll to position [841, 0]
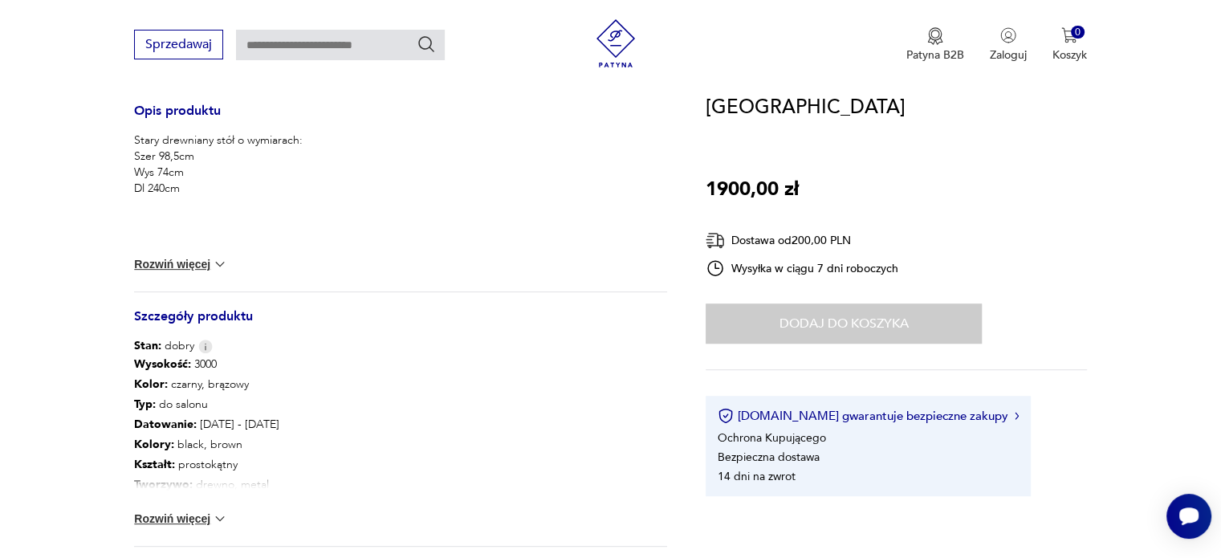
scroll to position [731, 0]
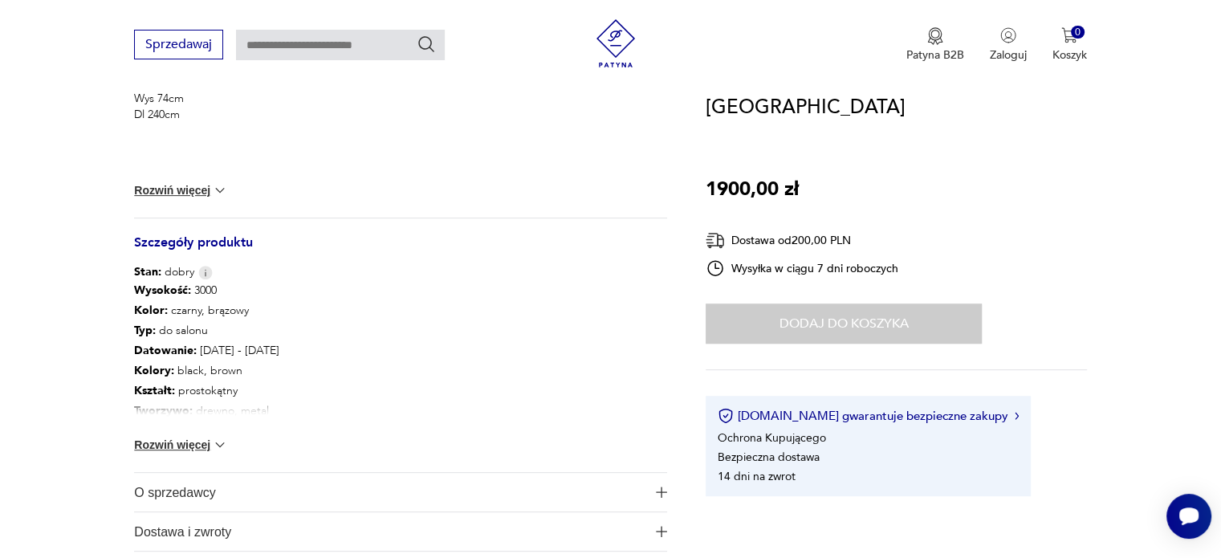
click at [173, 442] on button "Rozwiń więcej" at bounding box center [180, 445] width 93 height 16
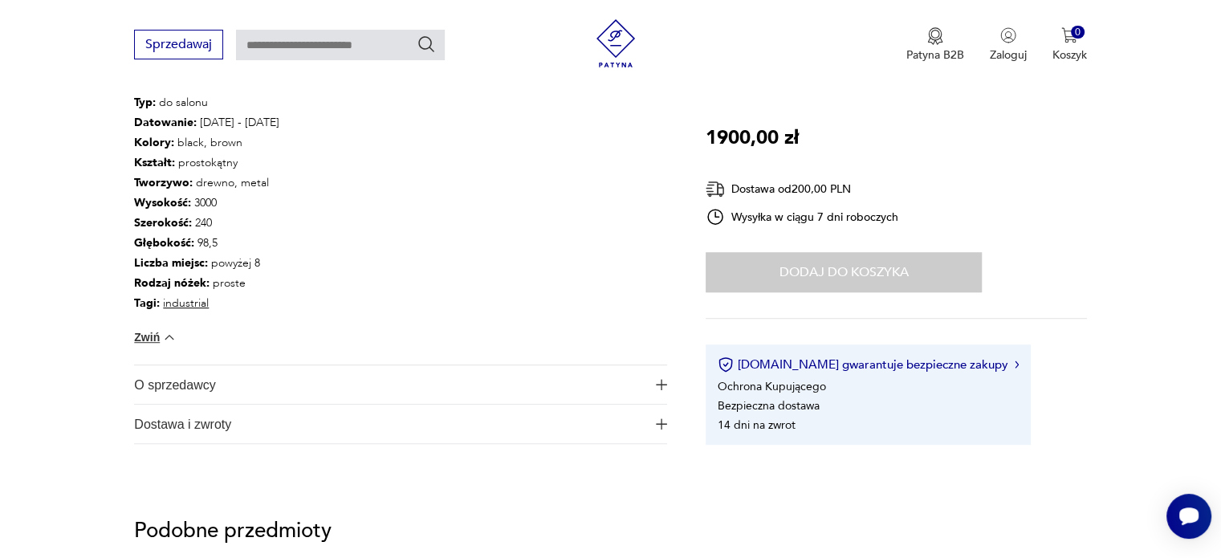
scroll to position [960, 0]
click at [193, 388] on span "O sprzedawcy" at bounding box center [389, 383] width 511 height 39
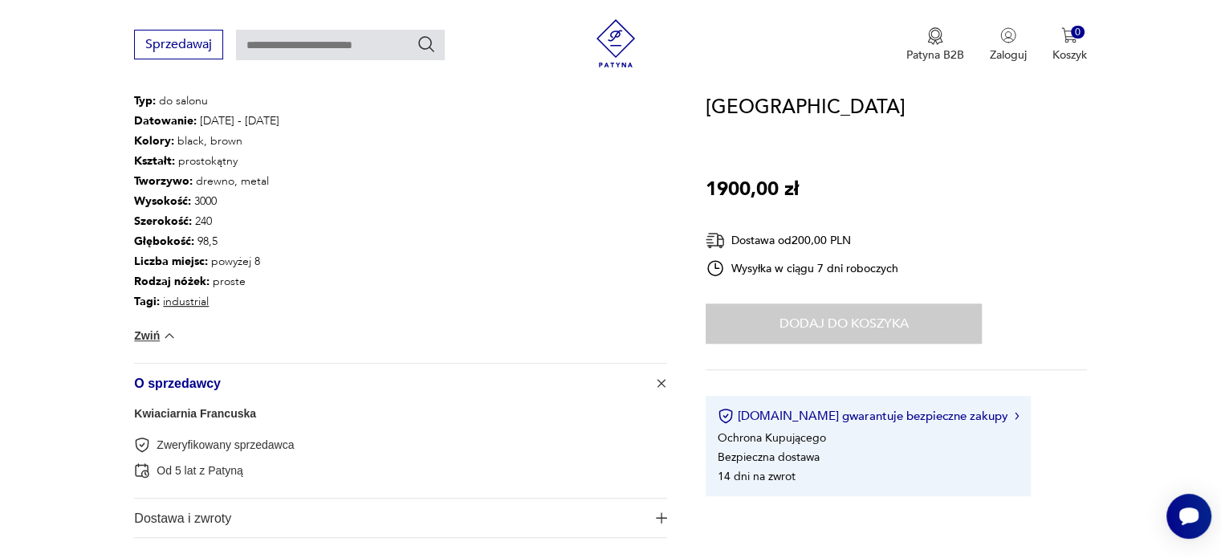
scroll to position [1106, 0]
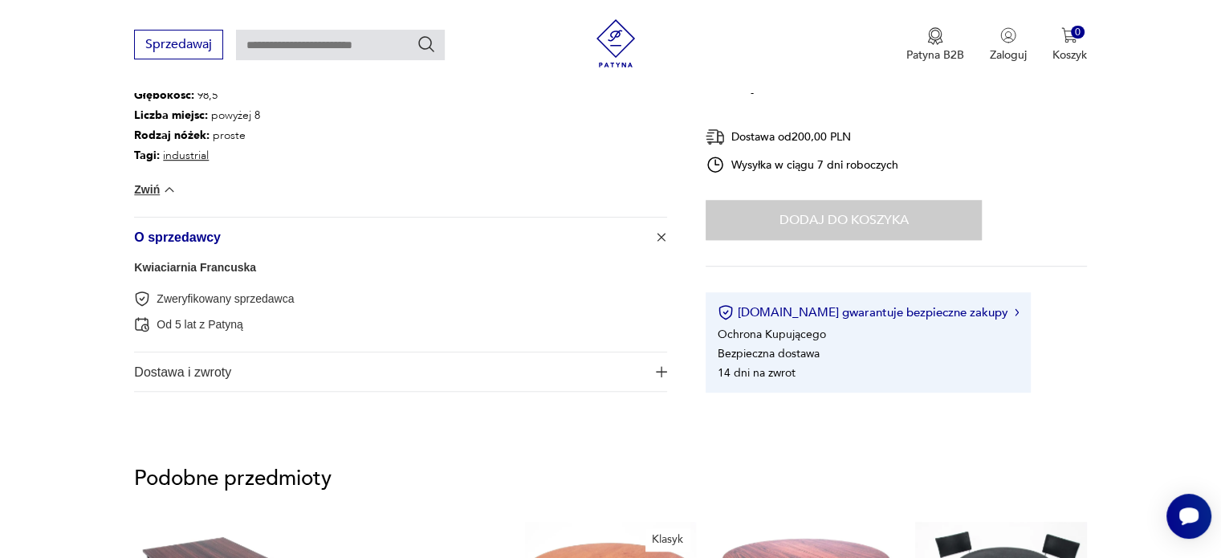
click at [174, 379] on span "Dostawa i zwroty" at bounding box center [389, 371] width 511 height 39
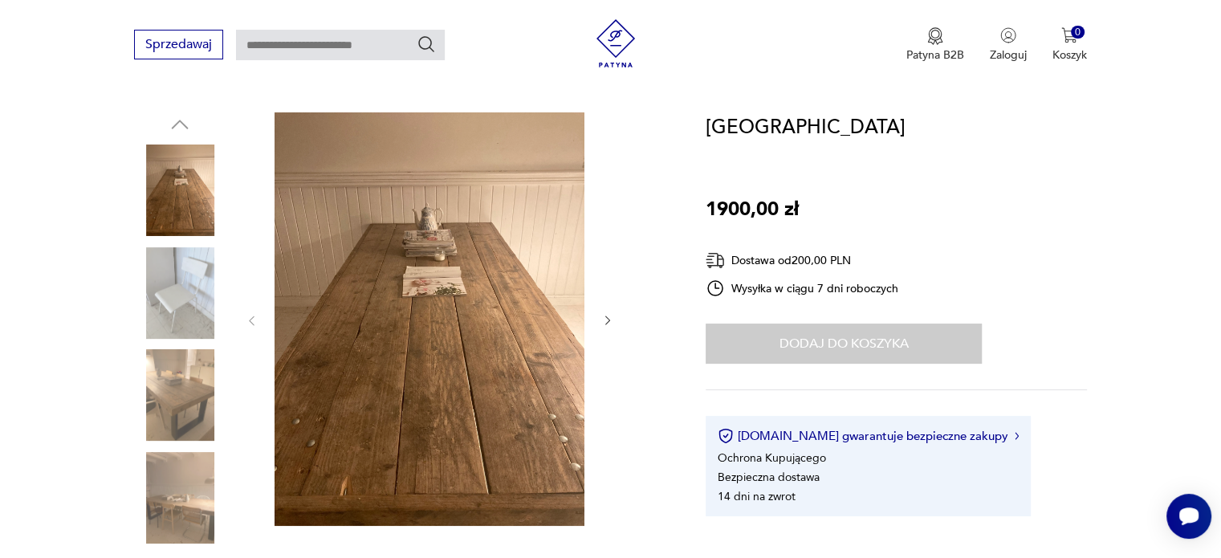
scroll to position [151, 0]
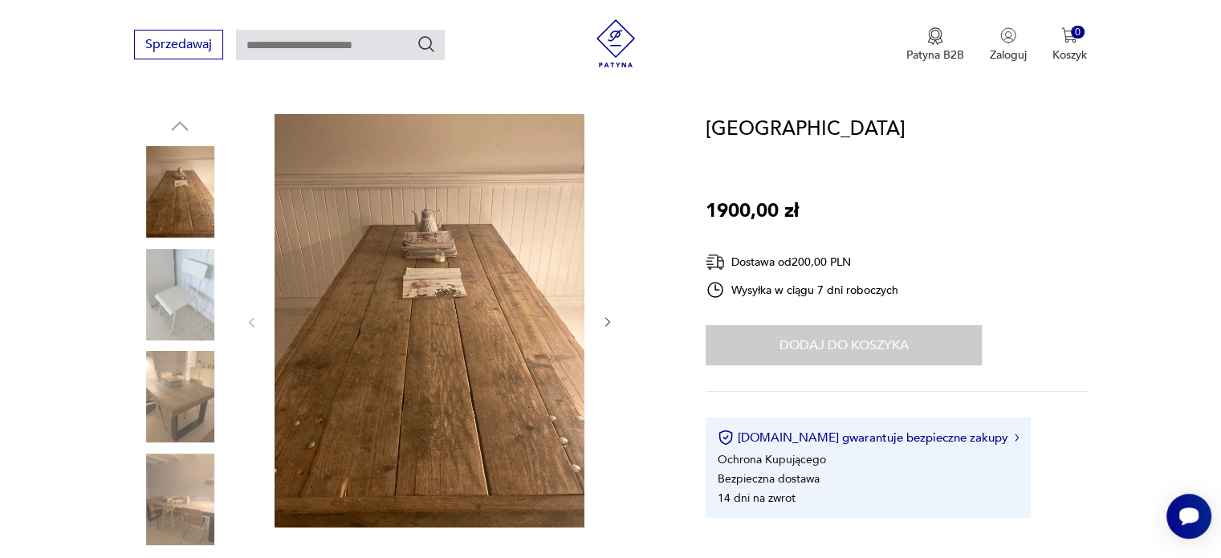
click at [184, 419] on img at bounding box center [180, 397] width 92 height 92
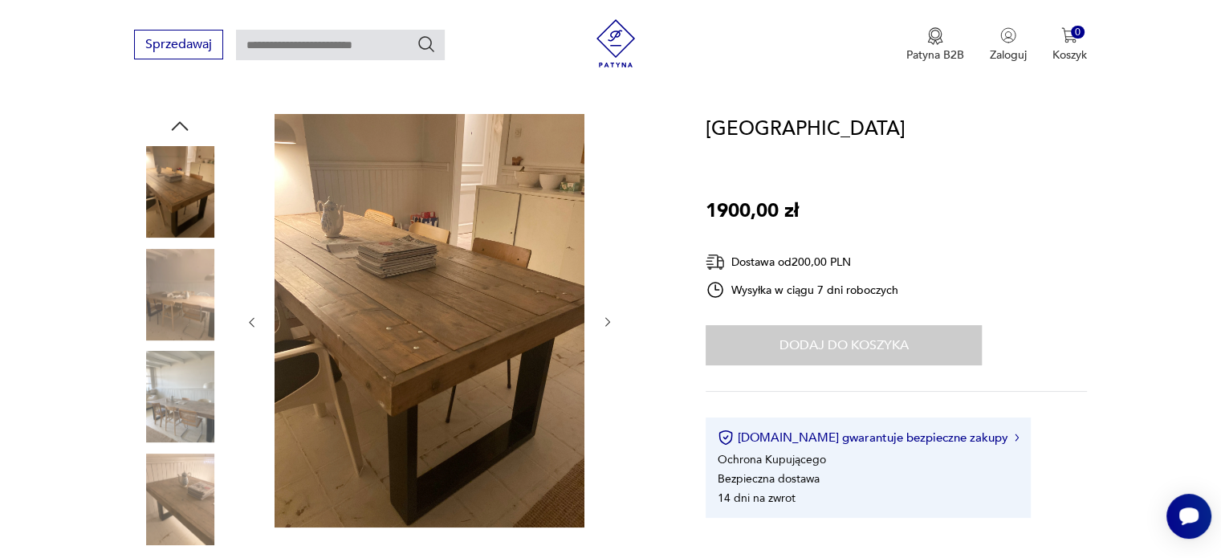
click at [197, 414] on img at bounding box center [180, 397] width 92 height 92
